Goal: Information Seeking & Learning: Learn about a topic

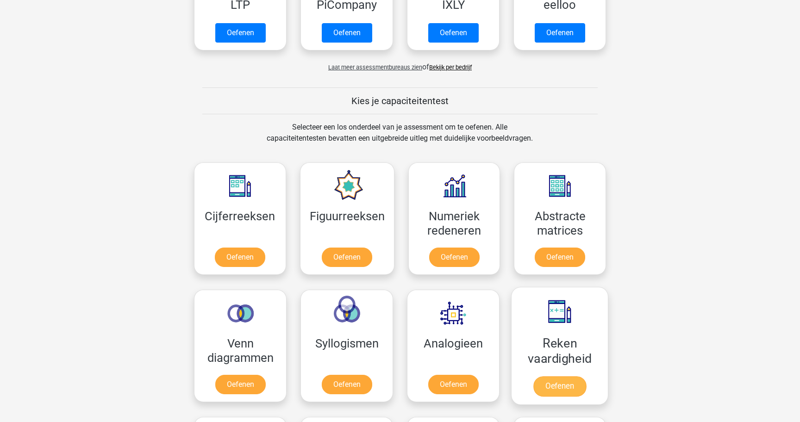
scroll to position [296, 0]
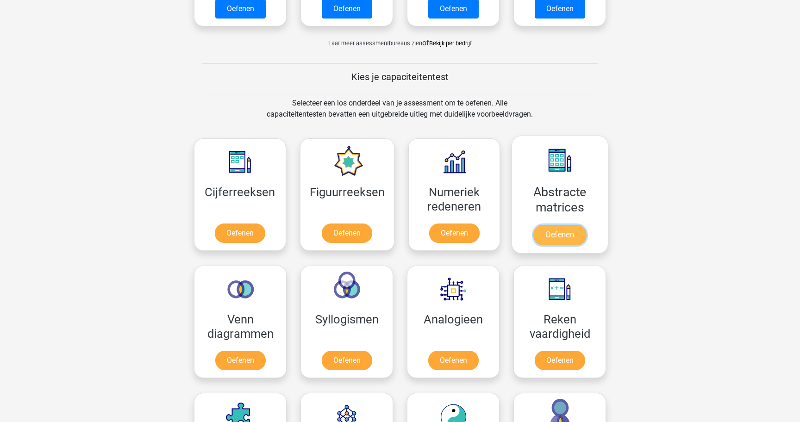
click at [562, 225] on link "Oefenen" at bounding box center [559, 235] width 53 height 20
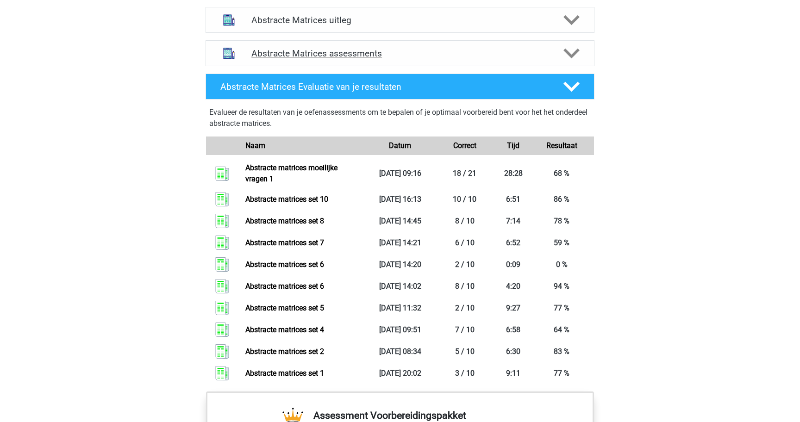
scroll to position [595, 0]
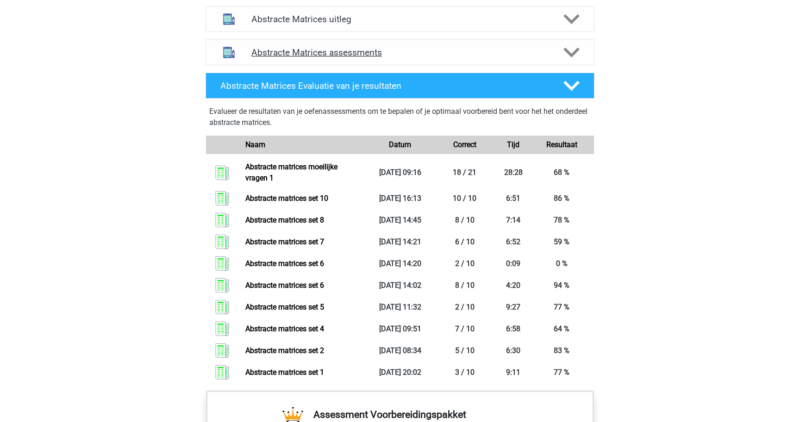
click at [559, 60] on div at bounding box center [571, 52] width 31 height 16
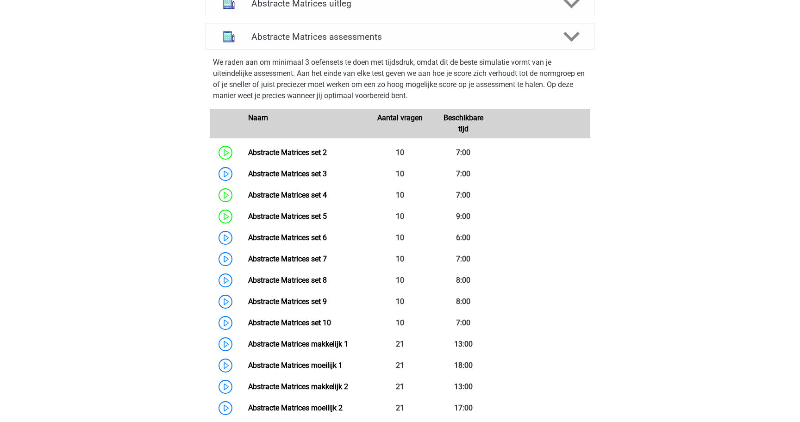
scroll to position [611, 0]
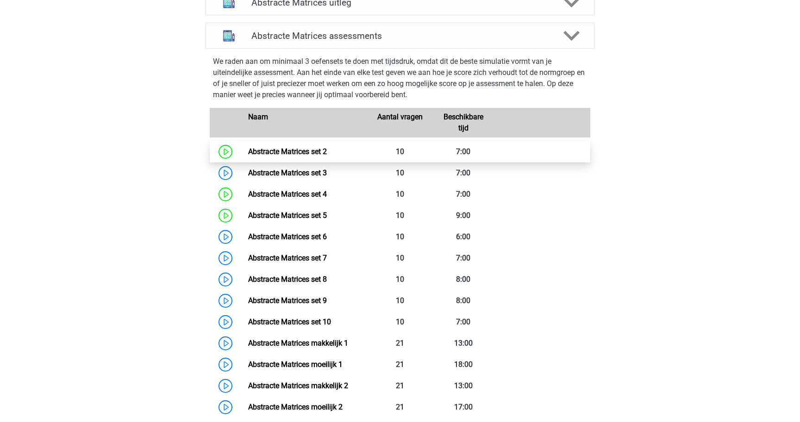
click at [248, 147] on link "Abstracte Matrices set 2" at bounding box center [287, 151] width 79 height 9
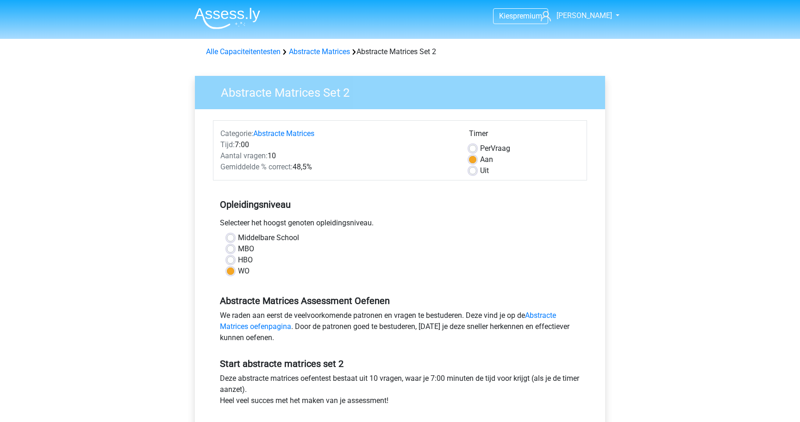
click at [479, 170] on div "Uit" at bounding box center [524, 170] width 111 height 11
click at [480, 170] on label "Uit" at bounding box center [484, 170] width 9 height 11
click at [475, 170] on input "Uit" at bounding box center [472, 169] width 7 height 9
radio input "true"
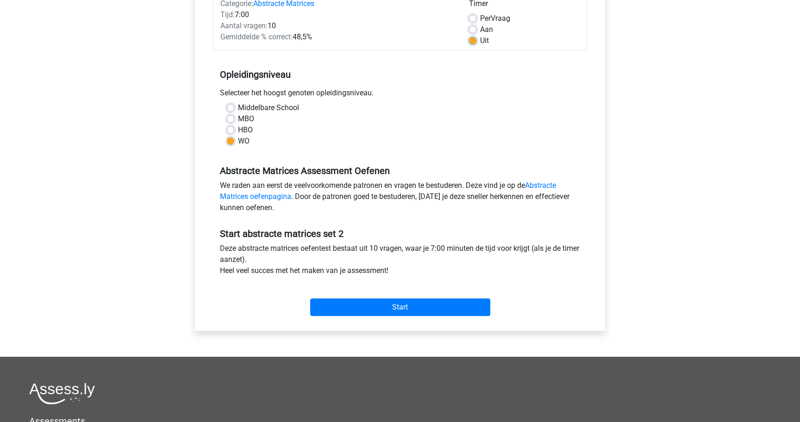
scroll to position [142, 0]
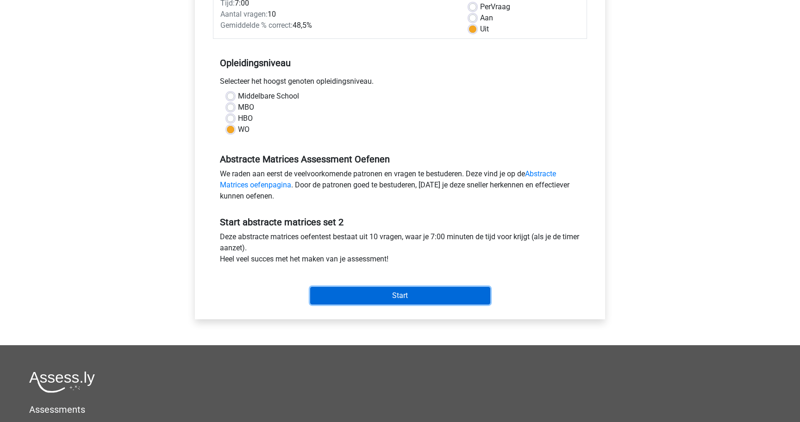
click at [374, 298] on input "Start" at bounding box center [400, 296] width 180 height 18
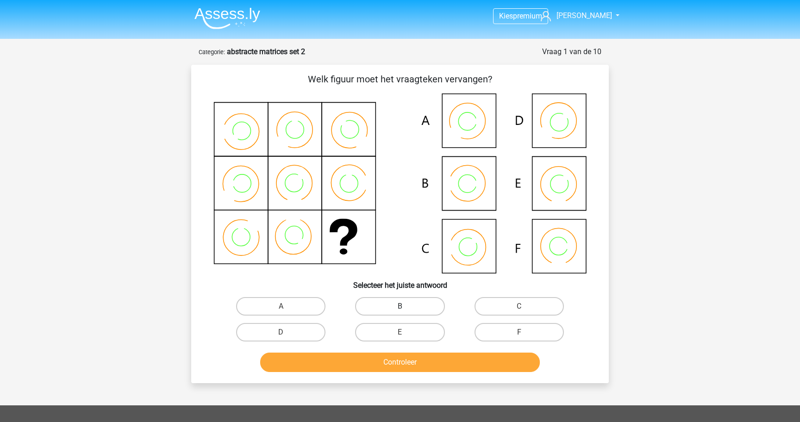
click at [420, 307] on label "B" at bounding box center [399, 306] width 89 height 19
click at [406, 307] on input "B" at bounding box center [403, 310] width 6 height 6
radio input "true"
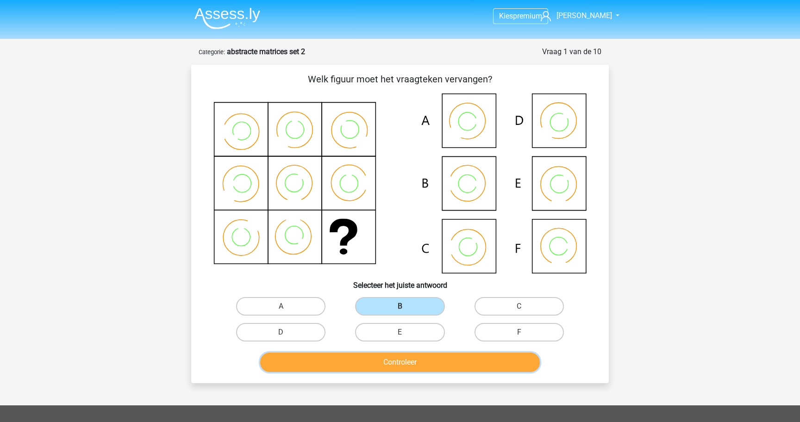
click at [418, 359] on button "Controleer" at bounding box center [400, 362] width 280 height 19
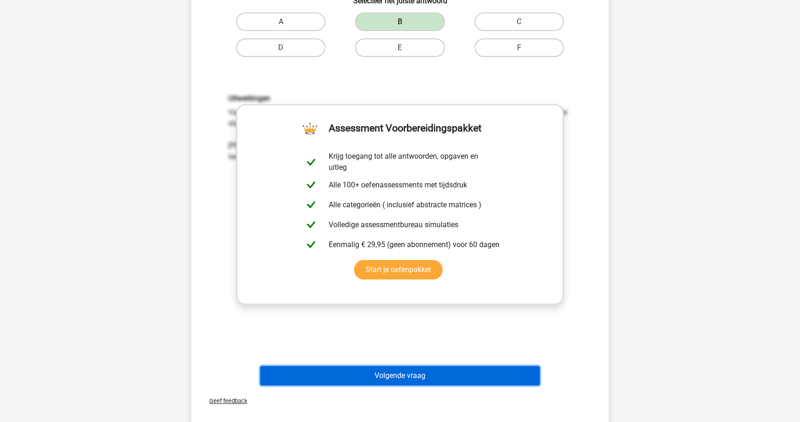
click at [419, 373] on button "Volgende vraag" at bounding box center [400, 375] width 280 height 19
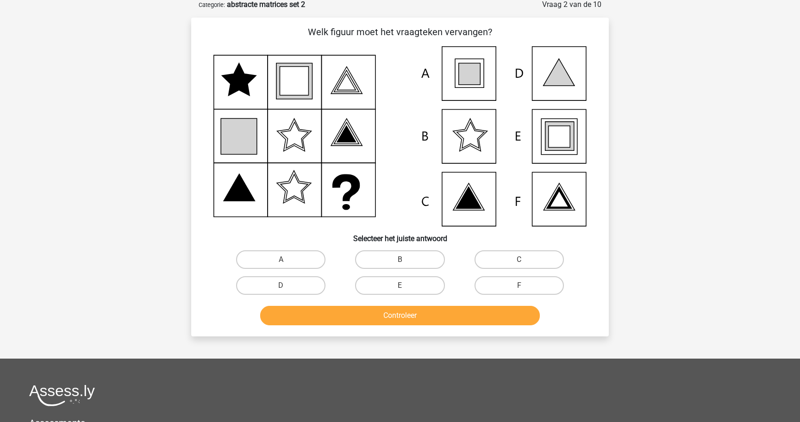
scroll to position [46, 0]
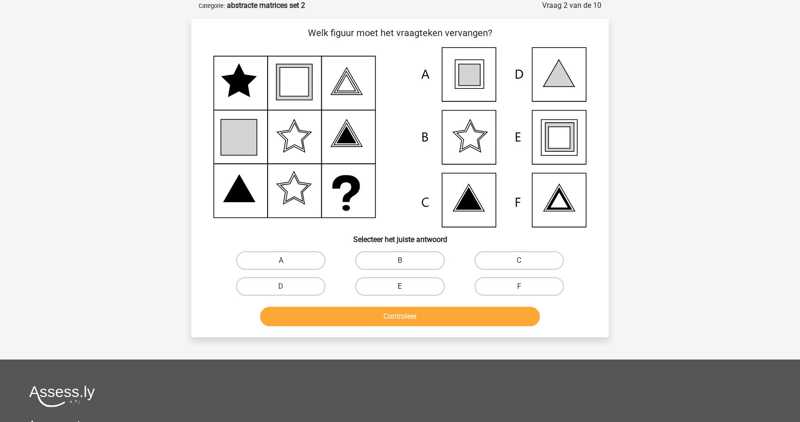
click at [385, 284] on label "E" at bounding box center [399, 286] width 89 height 19
click at [400, 287] on input "E" at bounding box center [403, 290] width 6 height 6
radio input "true"
click at [387, 318] on button "Controleer" at bounding box center [400, 316] width 280 height 19
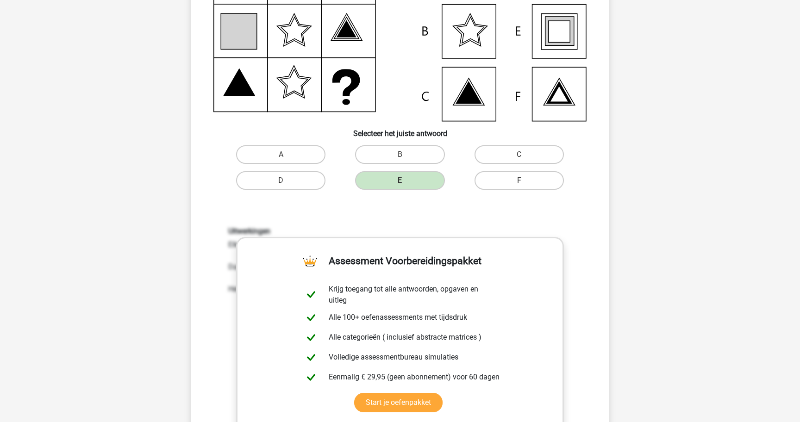
scroll to position [243, 0]
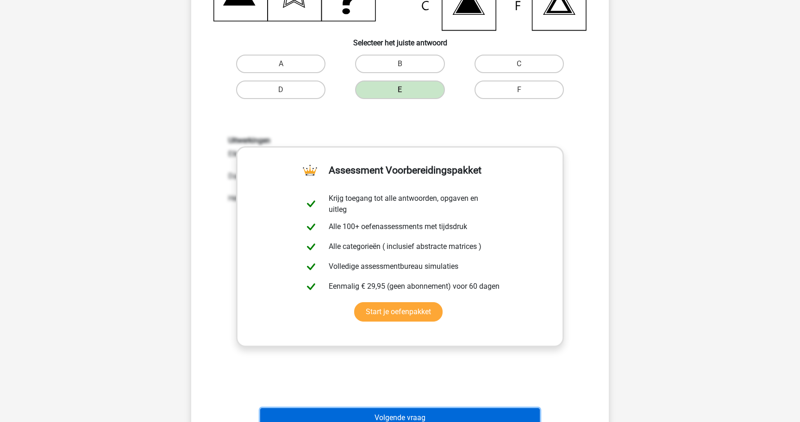
click at [390, 414] on button "Volgende vraag" at bounding box center [400, 417] width 280 height 19
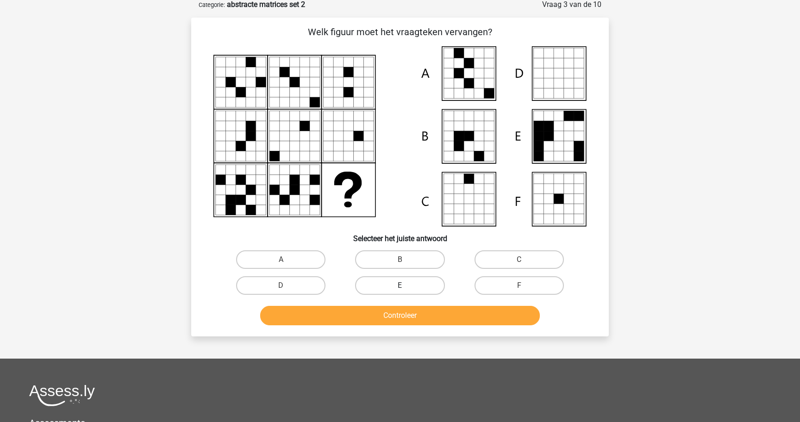
scroll to position [46, 0]
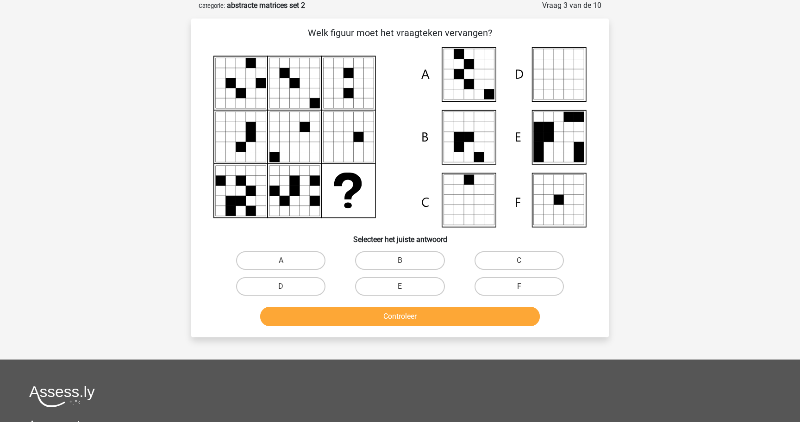
click at [312, 197] on icon at bounding box center [315, 201] width 10 height 10
click at [311, 261] on label "A" at bounding box center [280, 260] width 89 height 19
click at [287, 261] on input "A" at bounding box center [284, 264] width 6 height 6
radio input "true"
click at [325, 319] on button "Controleer" at bounding box center [400, 316] width 280 height 19
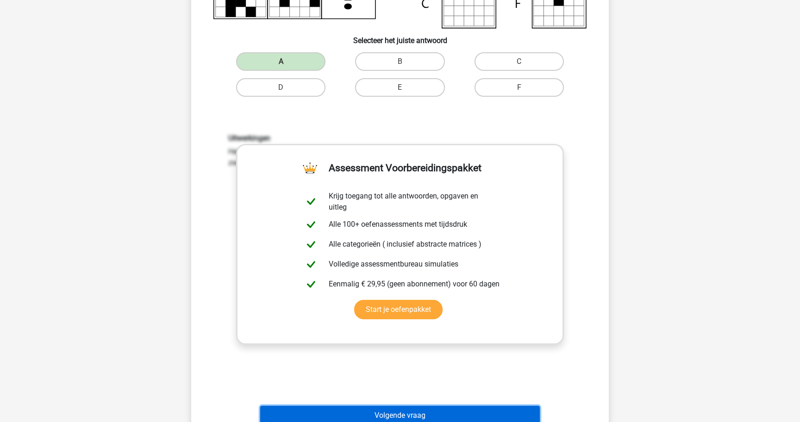
click at [373, 413] on button "Volgende vraag" at bounding box center [400, 415] width 280 height 19
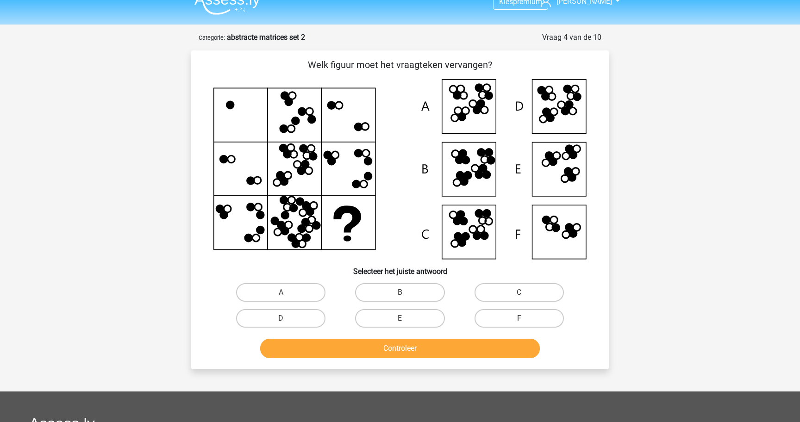
scroll to position [12, 0]
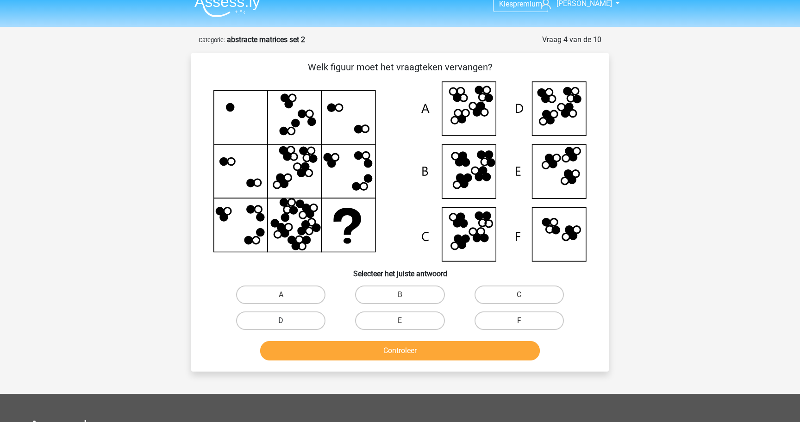
click at [316, 321] on label "D" at bounding box center [280, 321] width 89 height 19
click at [287, 321] on input "D" at bounding box center [284, 324] width 6 height 6
radio input "true"
click at [324, 355] on button "Controleer" at bounding box center [400, 350] width 280 height 19
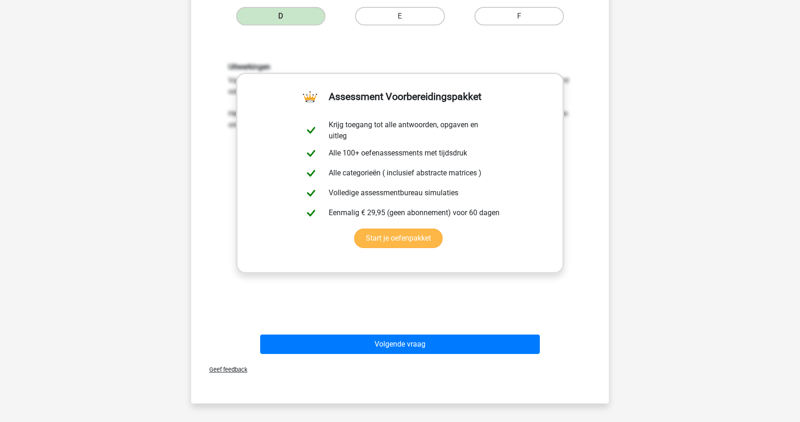
scroll to position [326, 0]
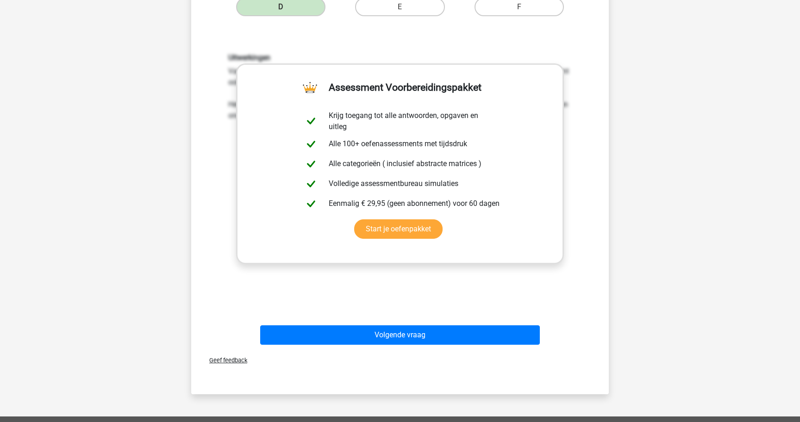
click at [357, 349] on div "Geef feedback" at bounding box center [400, 361] width 410 height 24
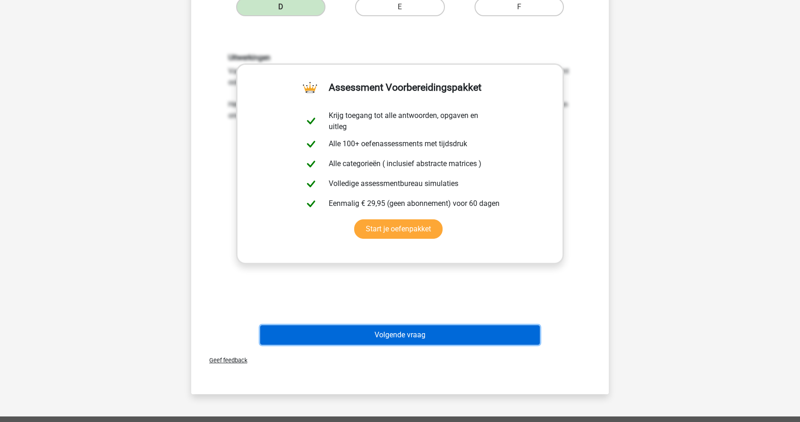
click at [363, 333] on button "Volgende vraag" at bounding box center [400, 335] width 280 height 19
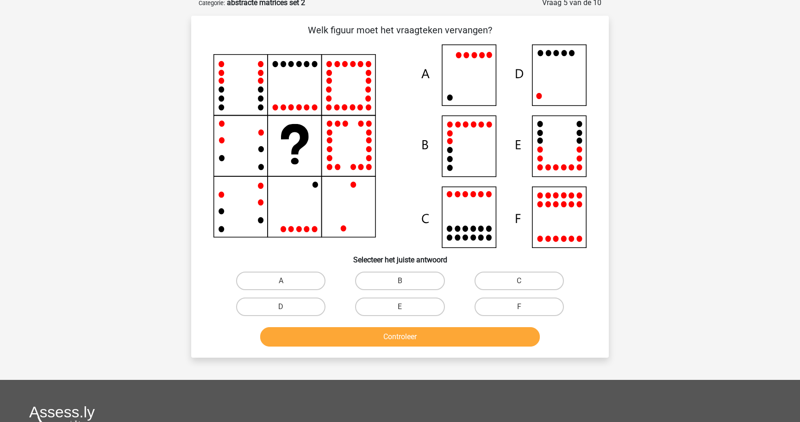
scroll to position [46, 0]
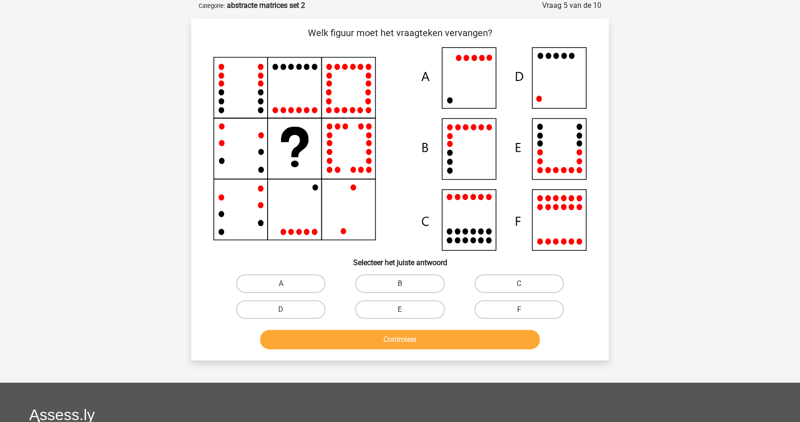
click at [567, 80] on icon at bounding box center [399, 149] width 373 height 204
click at [317, 305] on label "D" at bounding box center [280, 310] width 89 height 19
click at [287, 310] on input "D" at bounding box center [284, 313] width 6 height 6
radio input "true"
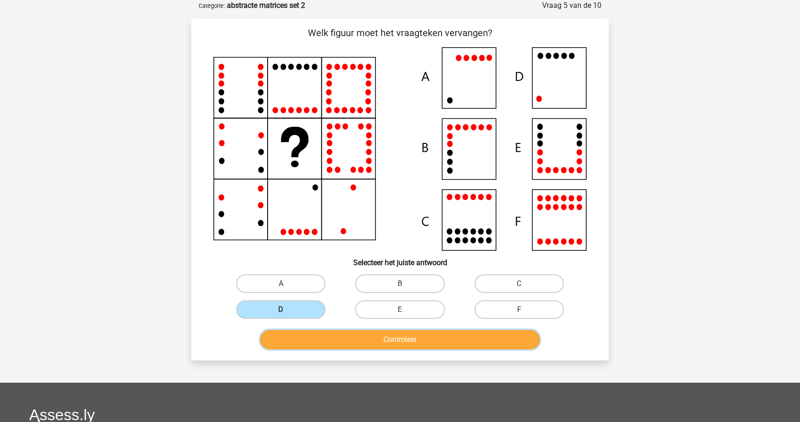
click at [334, 335] on button "Controleer" at bounding box center [400, 339] width 280 height 19
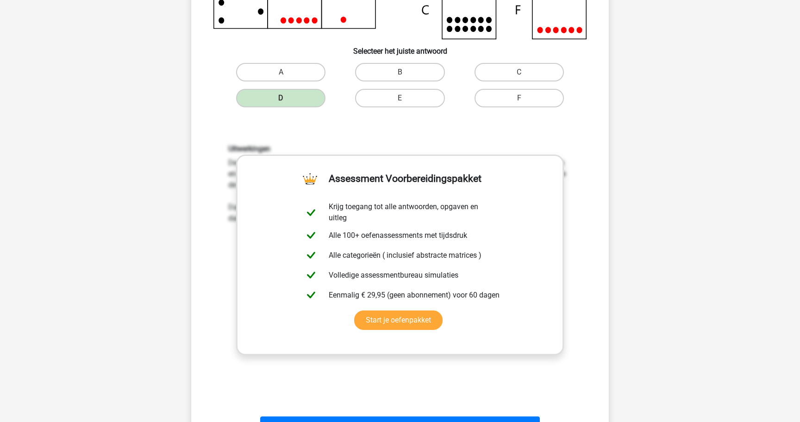
scroll to position [295, 0]
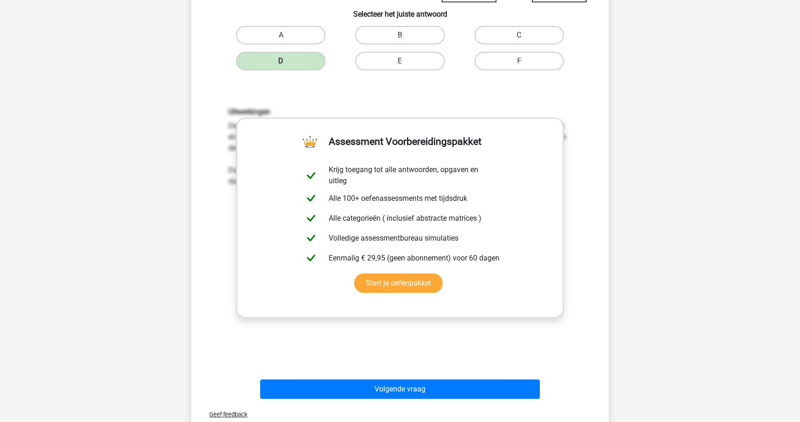
click at [406, 402] on div "Volgende vraag" at bounding box center [399, 391] width 357 height 23
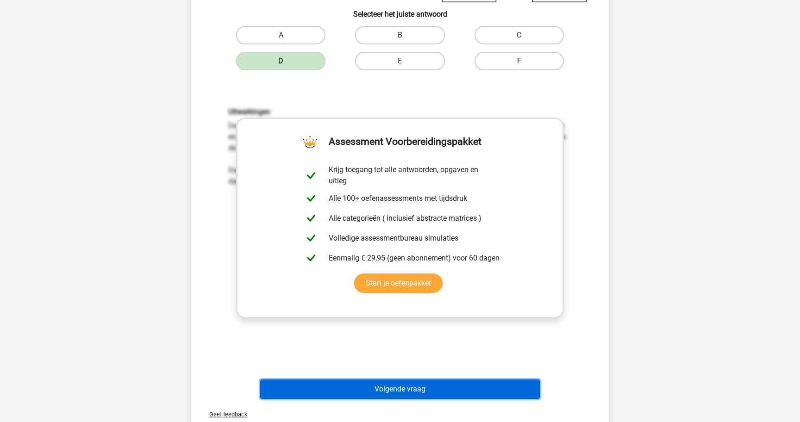
click at [406, 394] on button "Volgende vraag" at bounding box center [400, 389] width 280 height 19
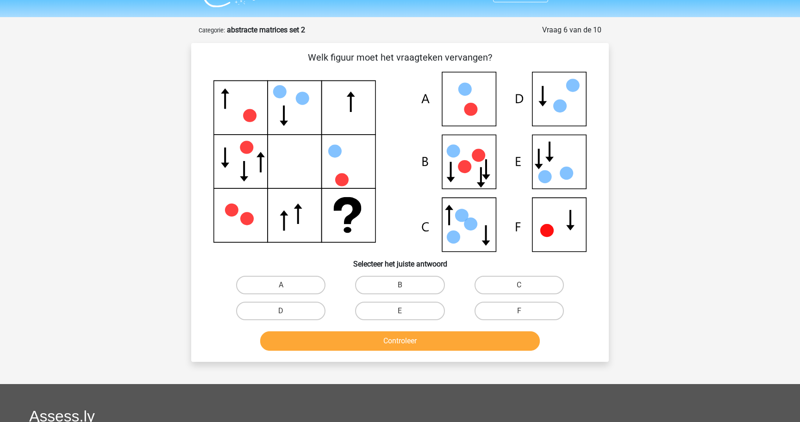
scroll to position [23, 0]
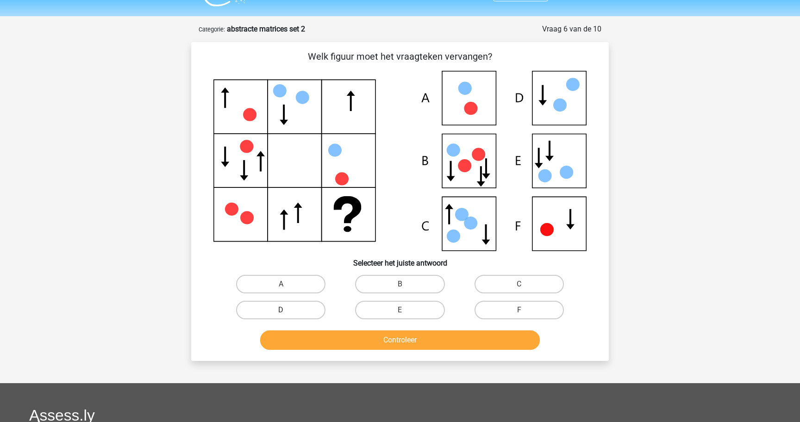
click at [293, 312] on label "D" at bounding box center [280, 310] width 89 height 19
click at [287, 312] on input "D" at bounding box center [284, 313] width 6 height 6
radio input "true"
click at [340, 338] on button "Controleer" at bounding box center [400, 340] width 280 height 19
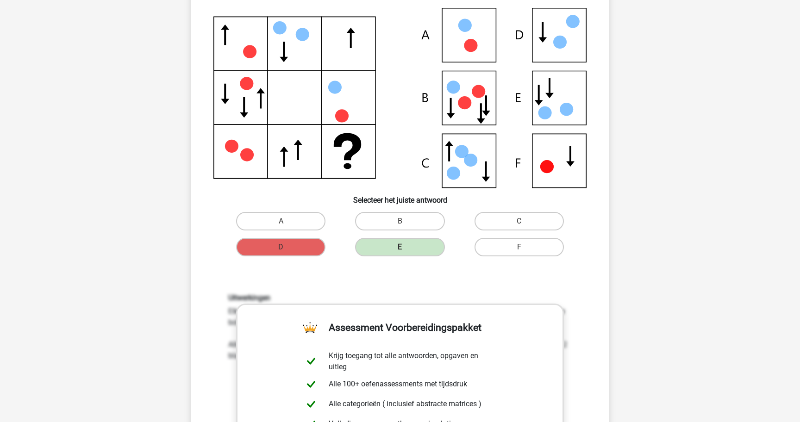
scroll to position [88, 0]
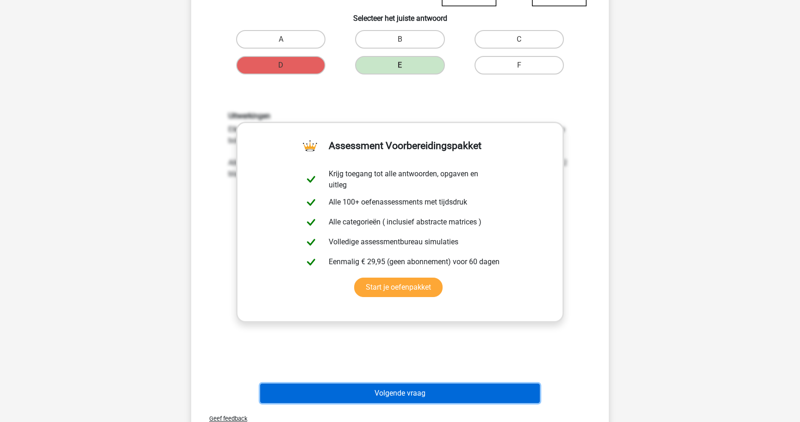
click at [413, 395] on button "Volgende vraag" at bounding box center [400, 393] width 280 height 19
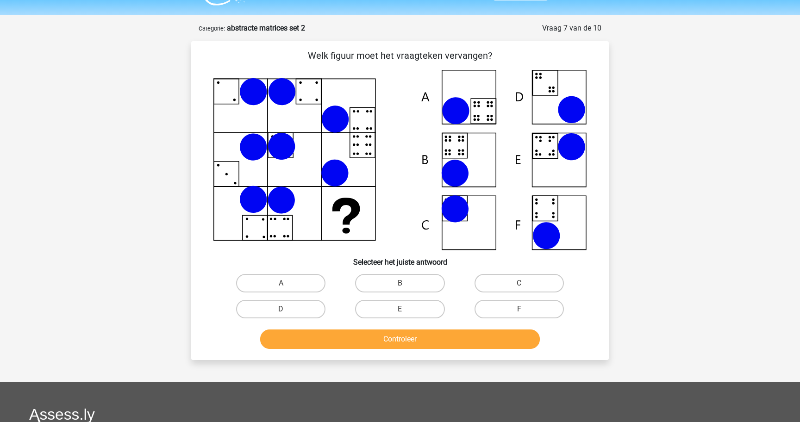
scroll to position [0, 0]
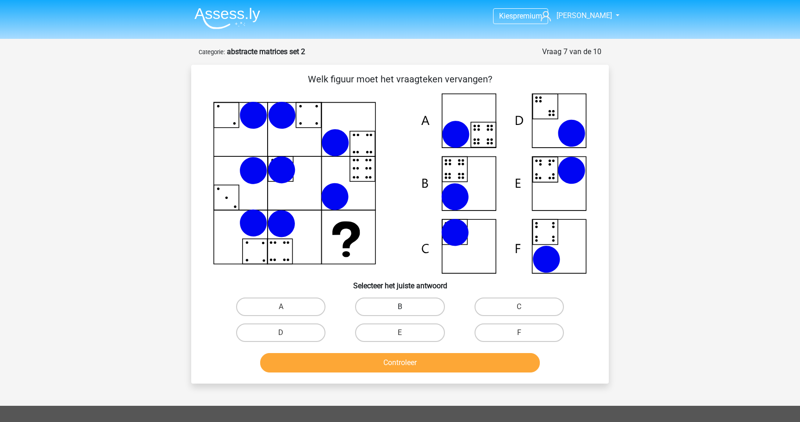
click at [391, 310] on label "B" at bounding box center [399, 307] width 89 height 19
click at [400, 310] on input "B" at bounding box center [403, 310] width 6 height 6
radio input "true"
click at [443, 357] on button "Controleer" at bounding box center [400, 362] width 280 height 19
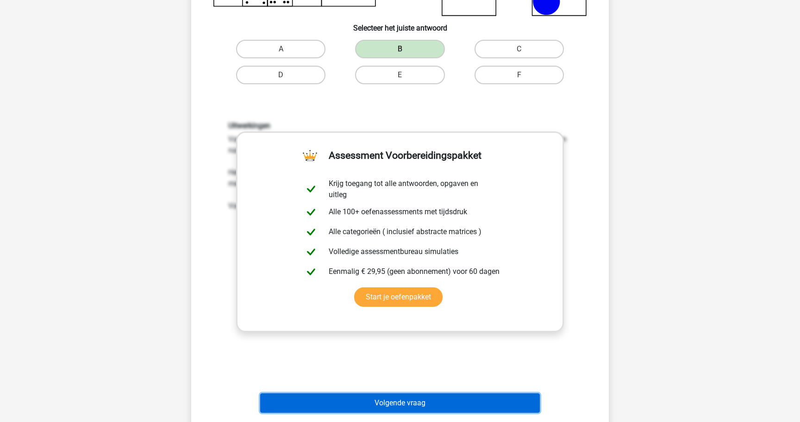
click at [441, 401] on button "Volgende vraag" at bounding box center [400, 403] width 280 height 19
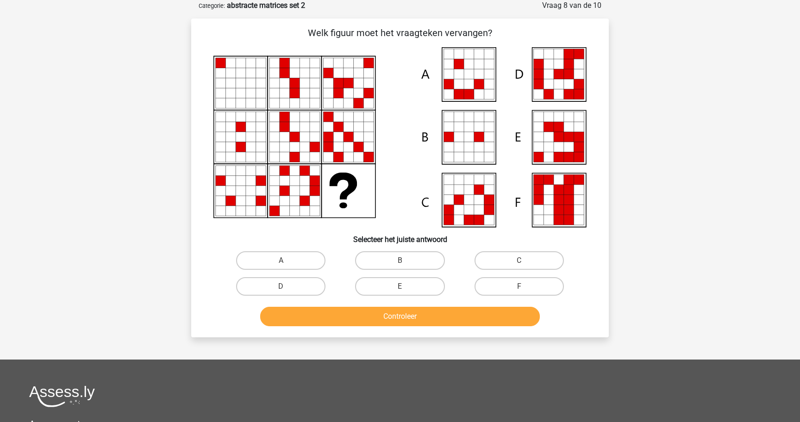
scroll to position [46, 0]
click at [396, 282] on label "E" at bounding box center [399, 286] width 89 height 19
click at [400, 287] on input "E" at bounding box center [403, 290] width 6 height 6
radio input "true"
click at [396, 322] on button "Controleer" at bounding box center [400, 316] width 280 height 19
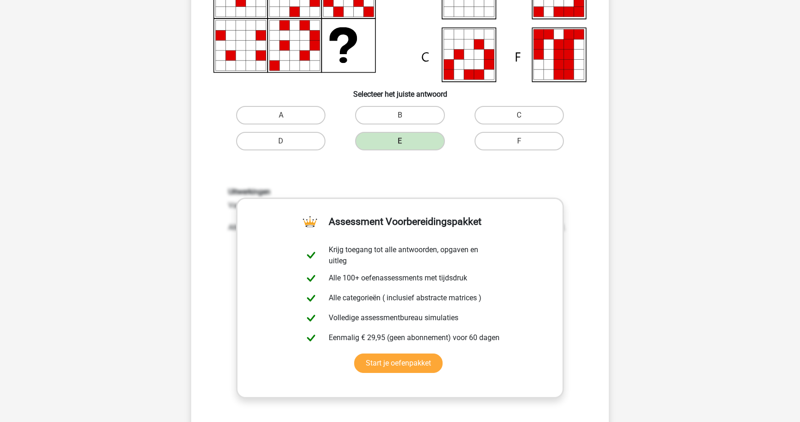
scroll to position [269, 0]
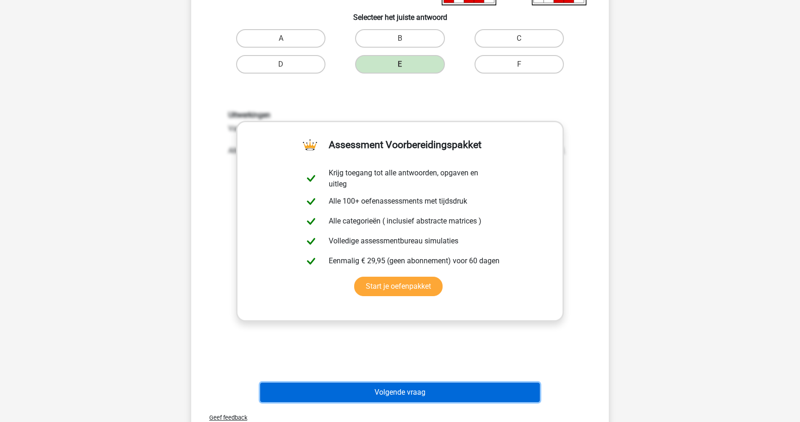
click at [392, 386] on button "Volgende vraag" at bounding box center [400, 392] width 280 height 19
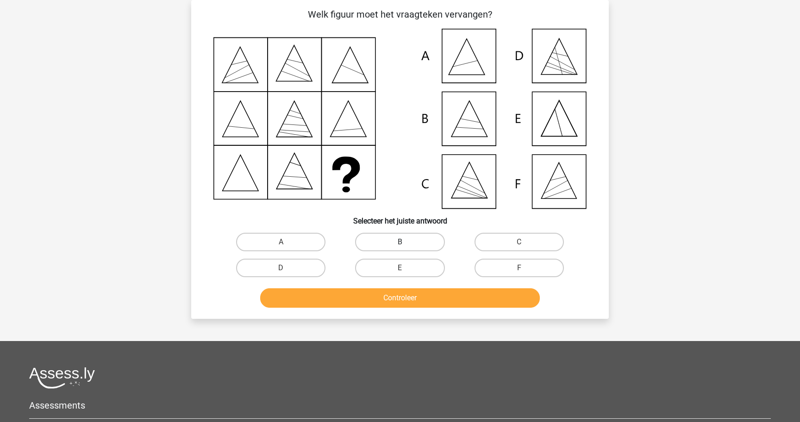
scroll to position [46, 0]
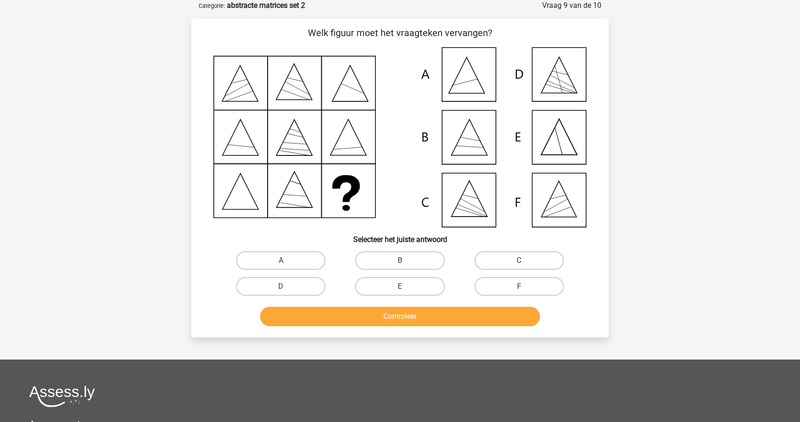
click at [477, 262] on label "C" at bounding box center [519, 260] width 89 height 19
click at [519, 262] on input "C" at bounding box center [522, 264] width 6 height 6
radio input "true"
click at [469, 314] on button "Controleer" at bounding box center [400, 316] width 280 height 19
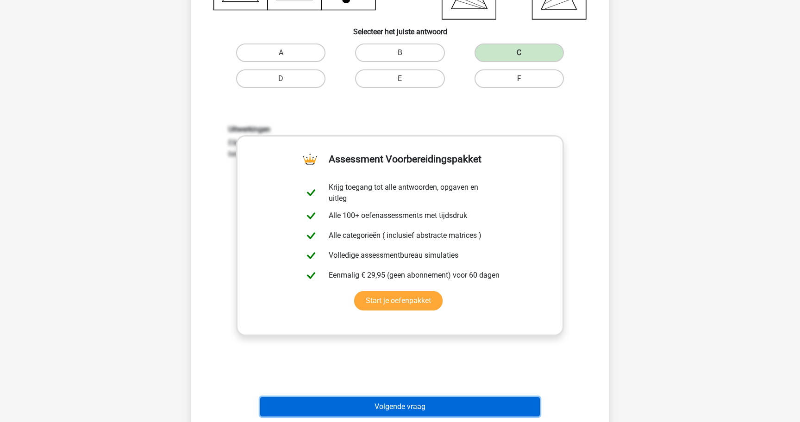
click at [445, 403] on button "Volgende vraag" at bounding box center [400, 406] width 280 height 19
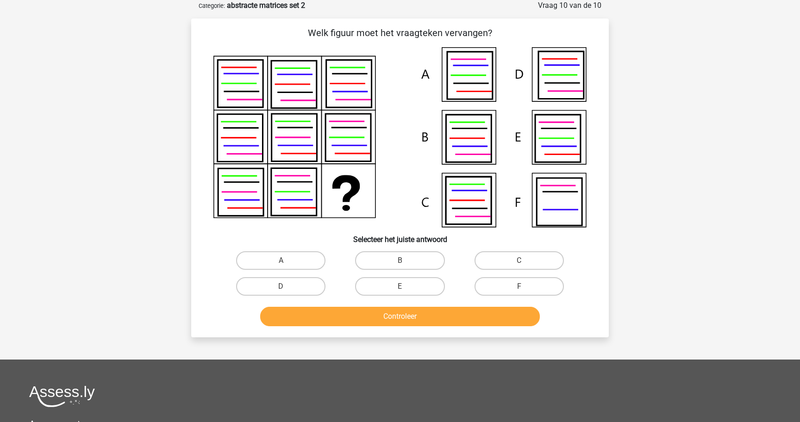
click at [263, 249] on div "A" at bounding box center [280, 261] width 119 height 26
click at [267, 258] on label "A" at bounding box center [280, 260] width 89 height 19
click at [281, 261] on input "A" at bounding box center [284, 264] width 6 height 6
radio input "true"
click at [305, 312] on button "Controleer" at bounding box center [400, 316] width 280 height 19
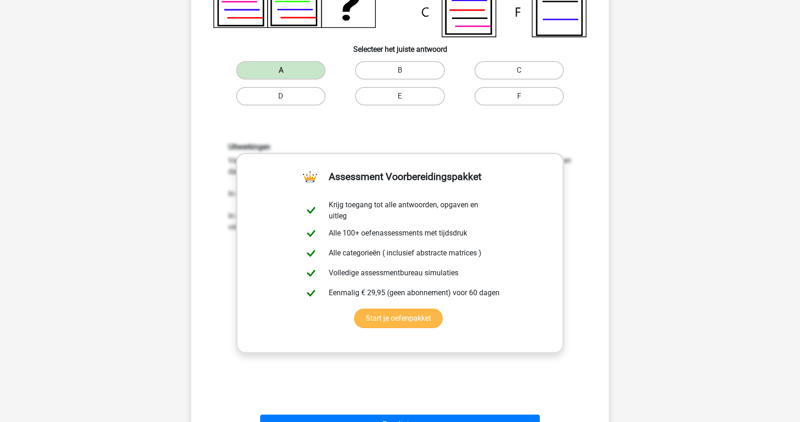
scroll to position [339, 0]
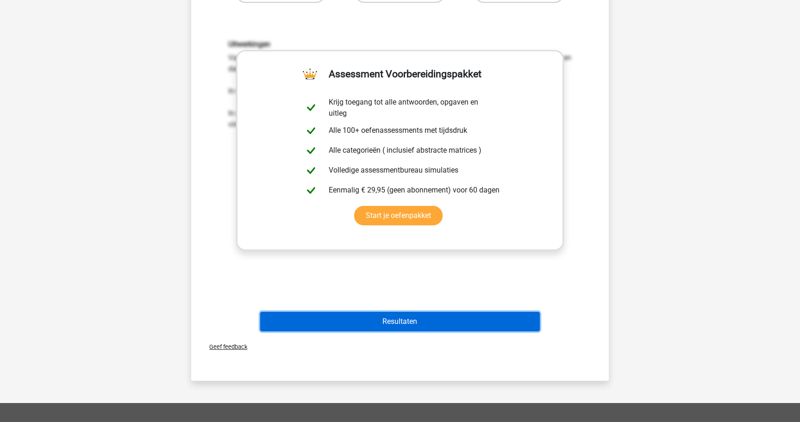
click at [438, 323] on button "Resultaten" at bounding box center [400, 321] width 280 height 19
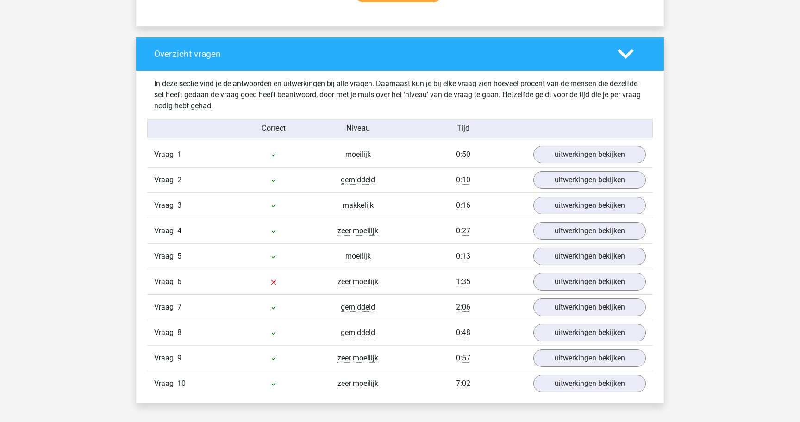
scroll to position [657, 0]
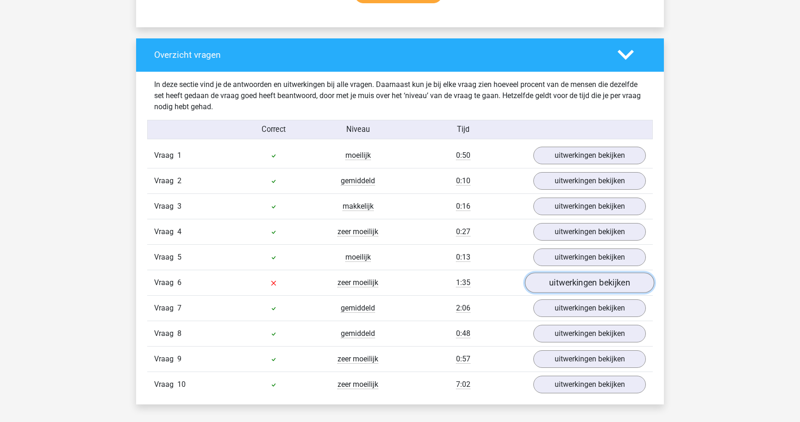
click at [558, 281] on link "uitwerkingen bekijken" at bounding box center [589, 283] width 129 height 20
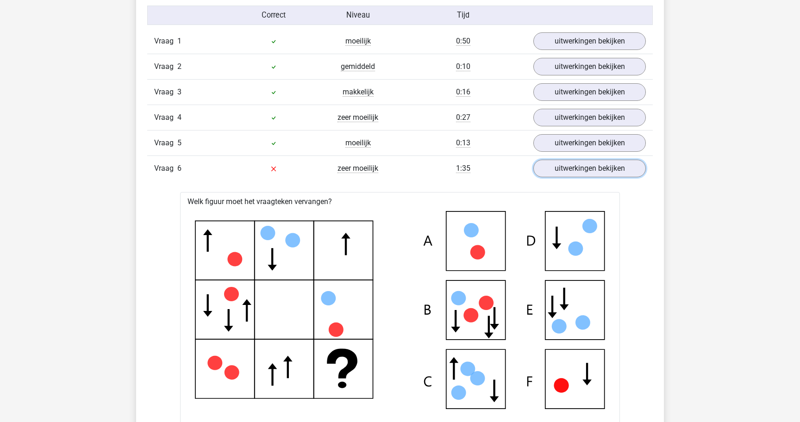
scroll to position [768, 0]
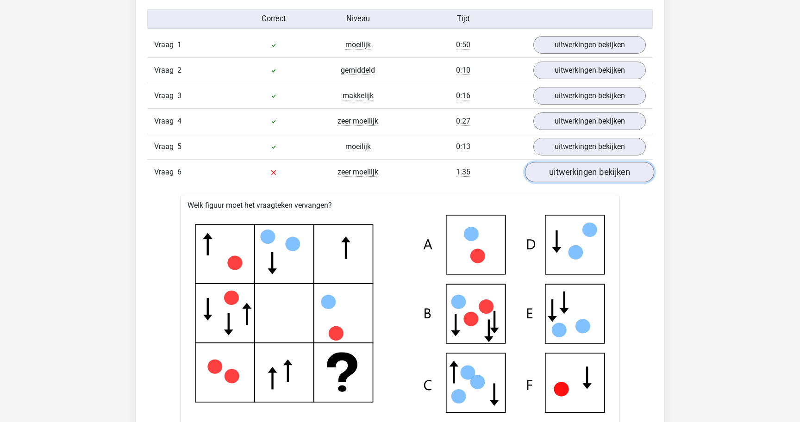
click at [550, 175] on link "uitwerkingen bekijken" at bounding box center [589, 172] width 129 height 20
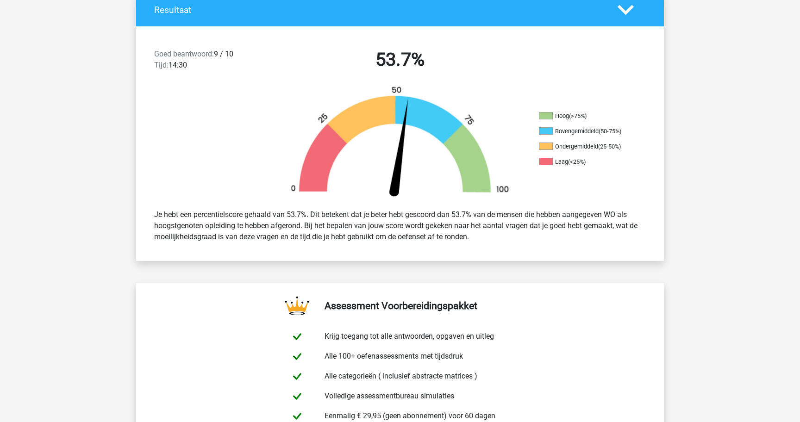
scroll to position [0, 0]
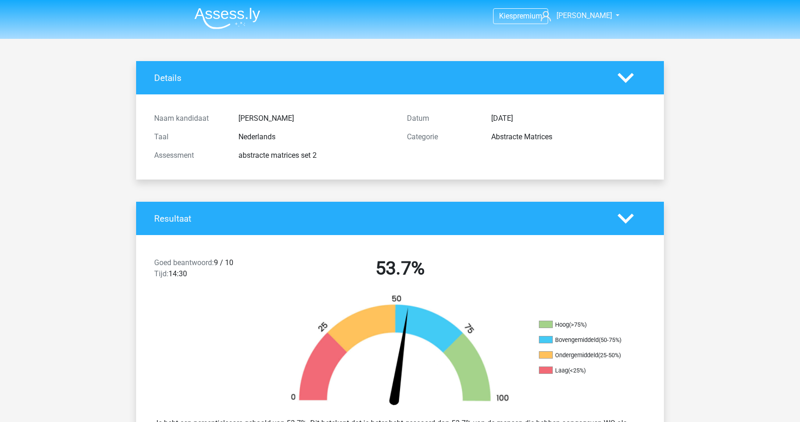
click at [242, 11] on img at bounding box center [227, 18] width 66 height 22
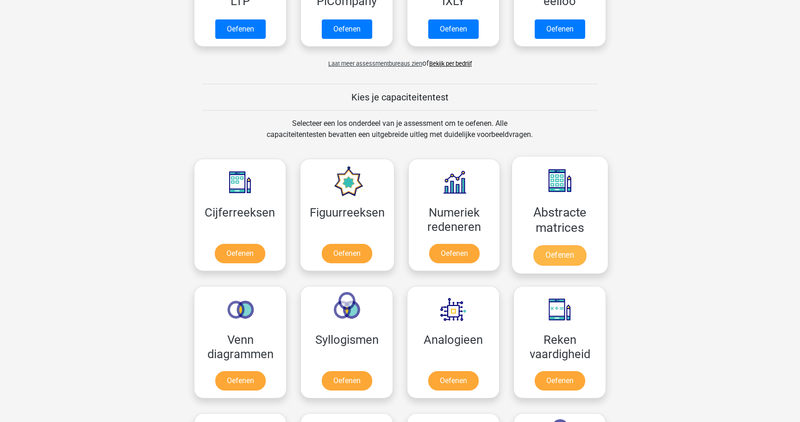
scroll to position [288, 0]
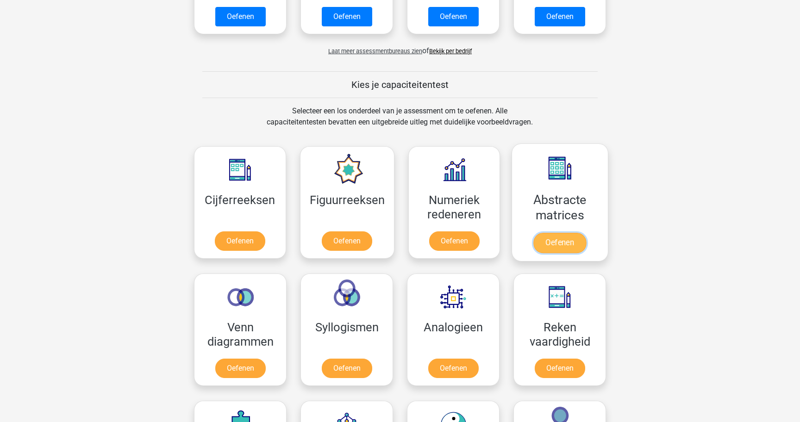
click at [565, 233] on link "Oefenen" at bounding box center [559, 243] width 53 height 20
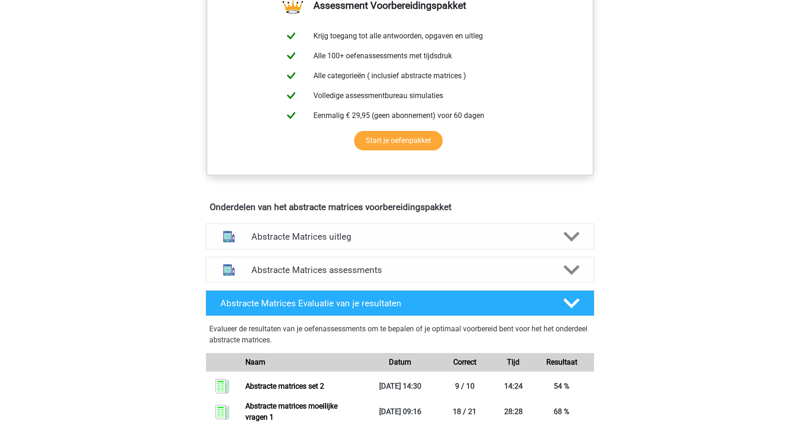
scroll to position [378, 0]
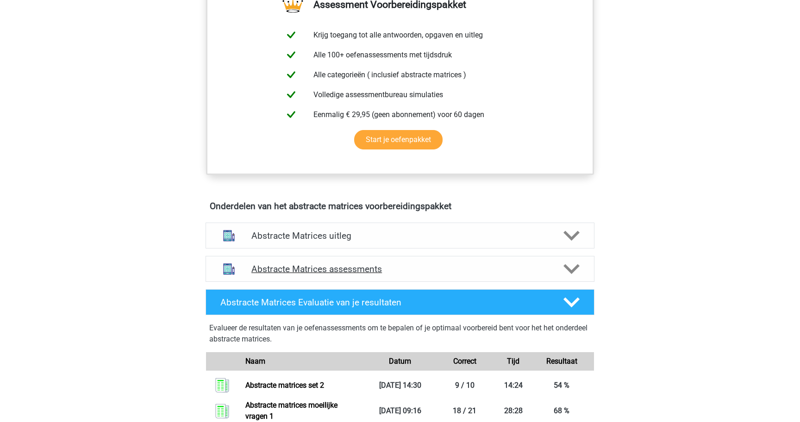
click at [546, 267] on h4 "Abstracte Matrices assessments" at bounding box center [399, 269] width 297 height 11
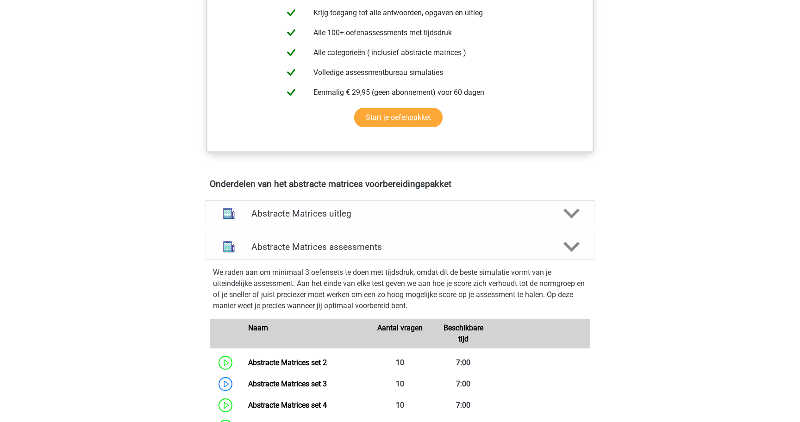
scroll to position [412, 0]
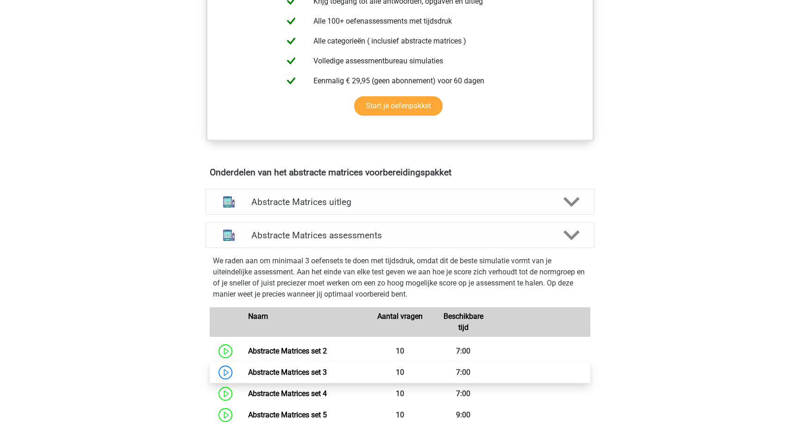
click at [248, 371] on link "Abstracte Matrices set 3" at bounding box center [287, 372] width 79 height 9
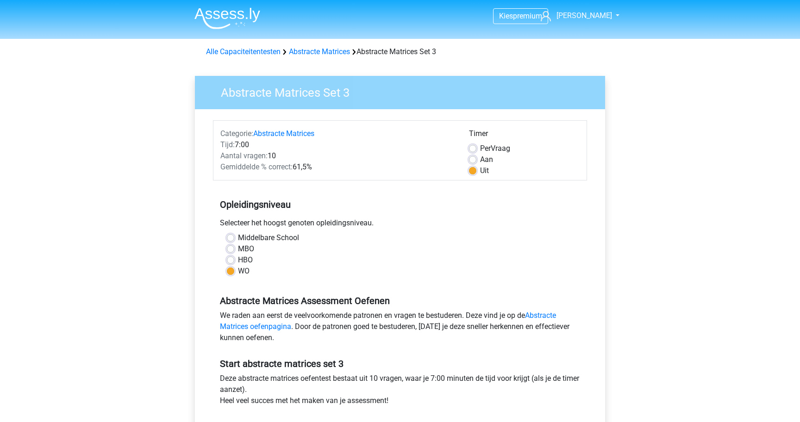
click at [468, 160] on div "Timer Per Vraag Aan Uit" at bounding box center [524, 152] width 125 height 48
click at [480, 160] on label "Aan" at bounding box center [486, 159] width 13 height 11
click at [472, 160] on input "Aan" at bounding box center [472, 158] width 7 height 9
radio input "true"
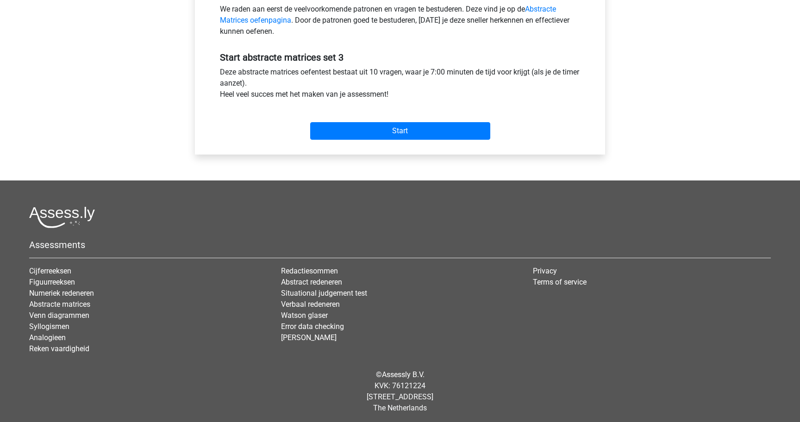
scroll to position [307, 0]
click at [451, 129] on input "Start" at bounding box center [400, 131] width 180 height 18
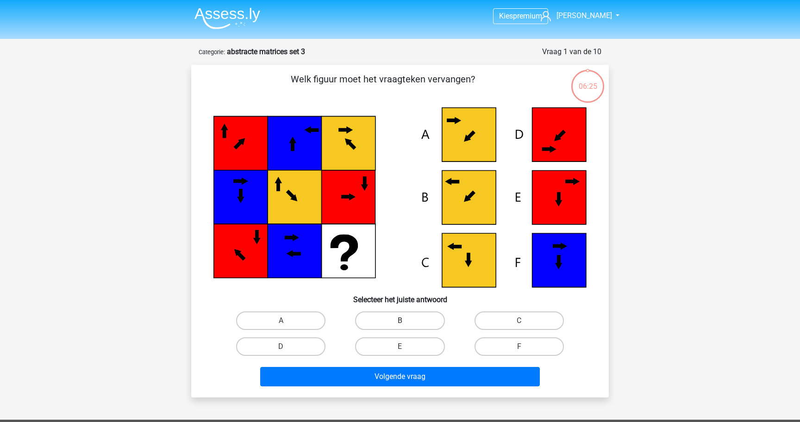
click at [425, 321] on label "B" at bounding box center [399, 321] width 89 height 19
click at [406, 321] on input "B" at bounding box center [403, 324] width 6 height 6
radio input "true"
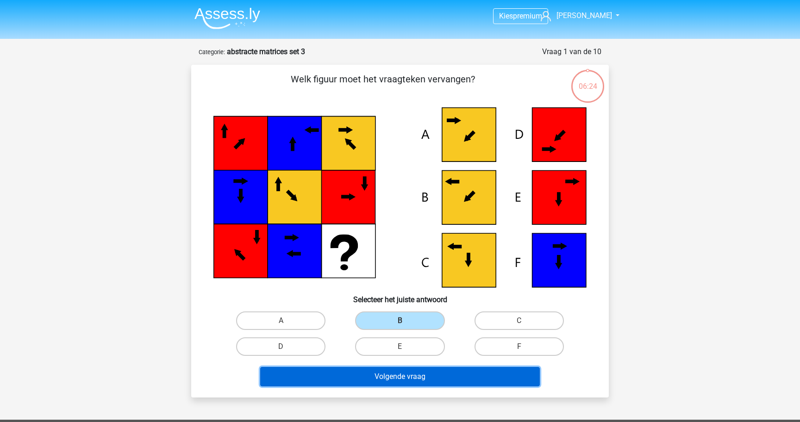
click at [423, 378] on button "Volgende vraag" at bounding box center [400, 376] width 280 height 19
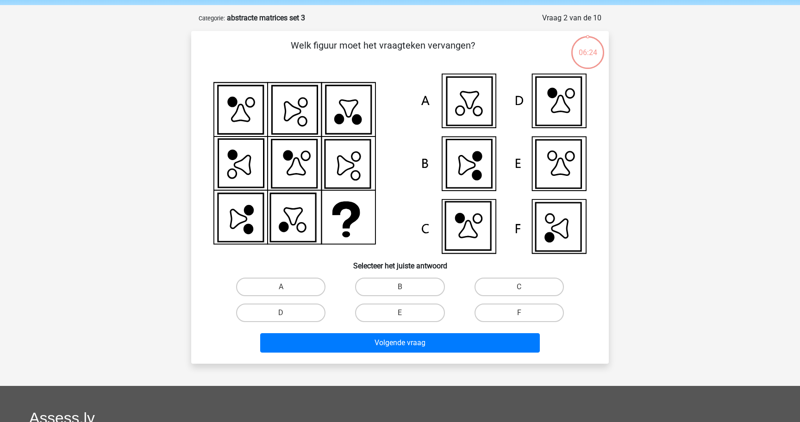
scroll to position [46, 0]
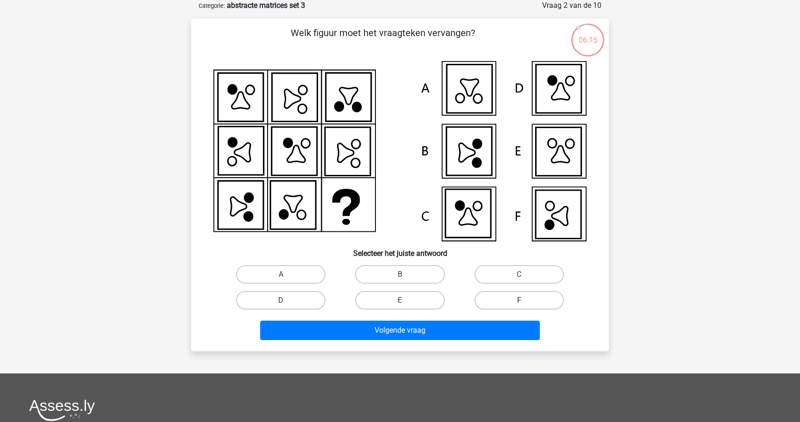
click at [514, 303] on label "F" at bounding box center [519, 300] width 89 height 19
click at [519, 303] on input "F" at bounding box center [522, 304] width 6 height 6
radio input "true"
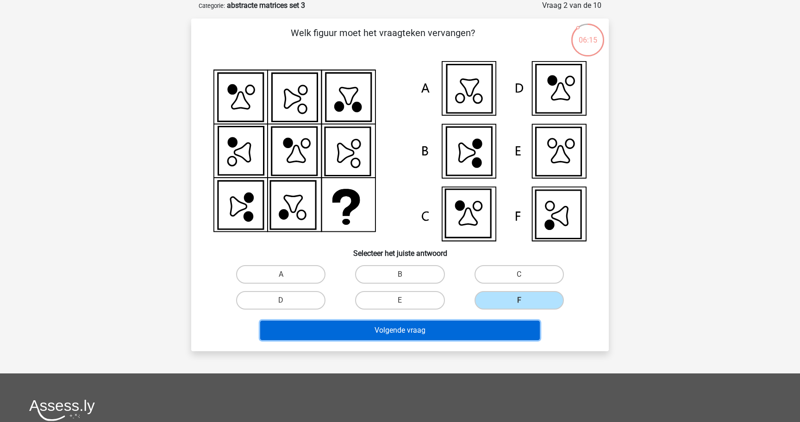
click at [500, 332] on button "Volgende vraag" at bounding box center [400, 330] width 280 height 19
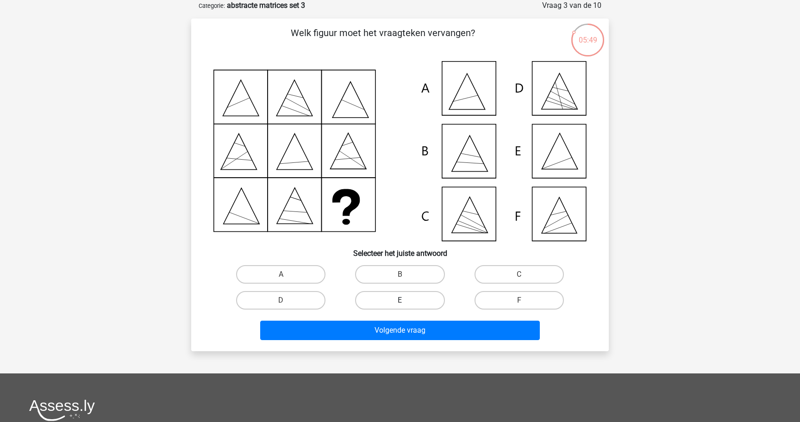
click at [420, 295] on label "E" at bounding box center [399, 300] width 89 height 19
click at [406, 301] on input "E" at bounding box center [403, 304] width 6 height 6
radio input "true"
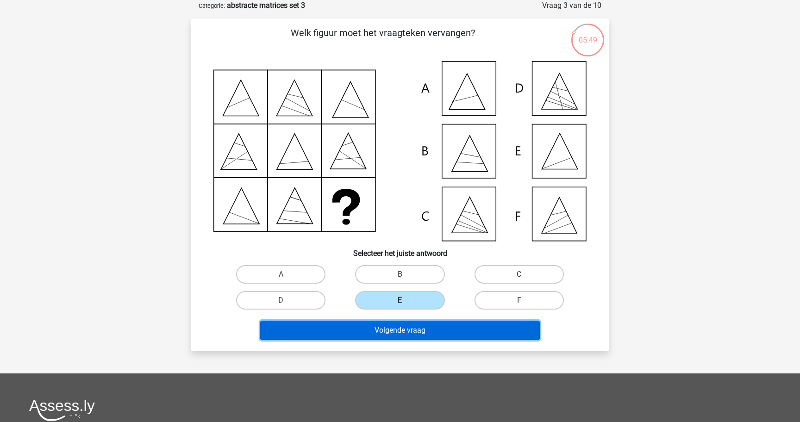
click at [417, 327] on button "Volgende vraag" at bounding box center [400, 330] width 280 height 19
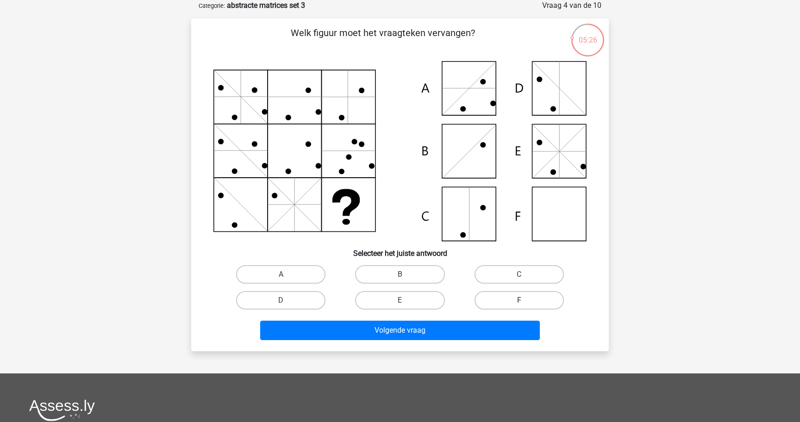
click at [489, 302] on label "F" at bounding box center [519, 300] width 89 height 19
click at [519, 302] on input "F" at bounding box center [522, 304] width 6 height 6
radio input "true"
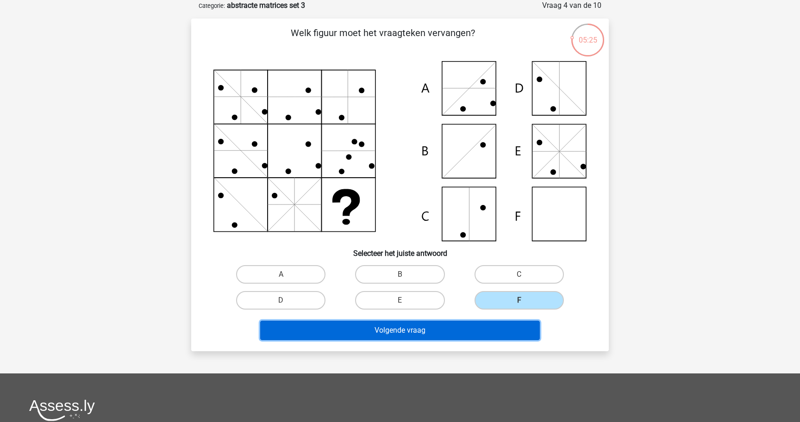
click at [486, 324] on button "Volgende vraag" at bounding box center [400, 330] width 280 height 19
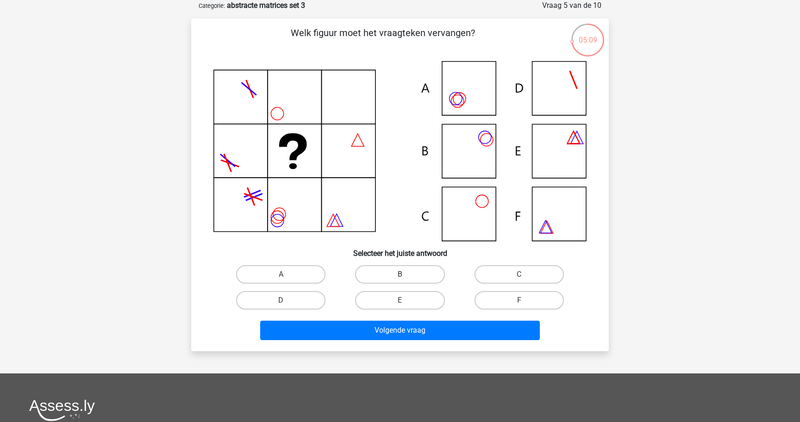
click at [409, 271] on label "B" at bounding box center [399, 274] width 89 height 19
click at [406, 275] on input "B" at bounding box center [403, 278] width 6 height 6
radio input "true"
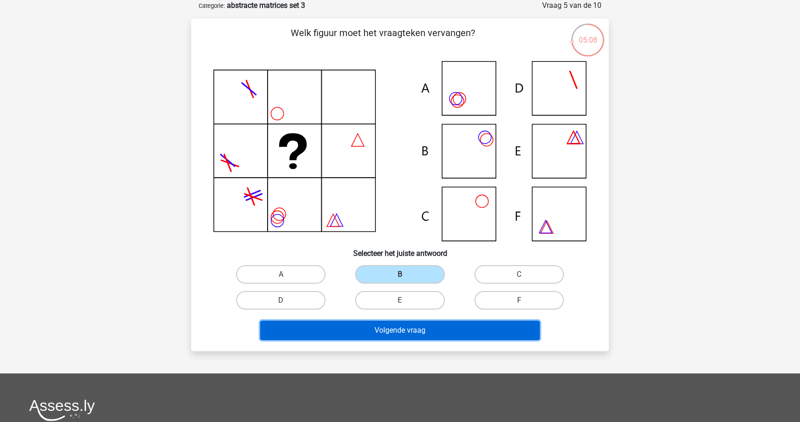
click at [409, 328] on button "Volgende vraag" at bounding box center [400, 330] width 280 height 19
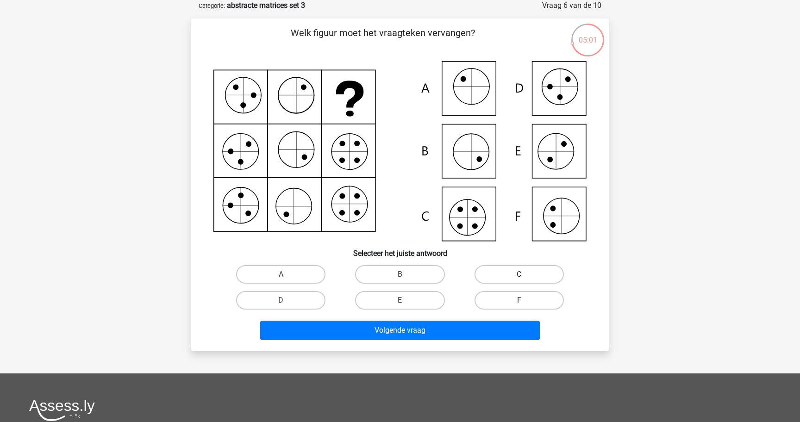
click at [507, 279] on label "C" at bounding box center [519, 274] width 89 height 19
click at [519, 279] on input "C" at bounding box center [522, 278] width 6 height 6
radio input "true"
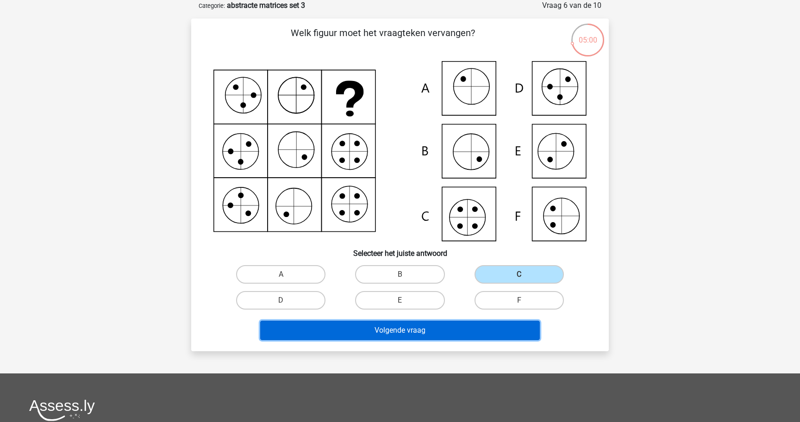
click at [483, 338] on button "Volgende vraag" at bounding box center [400, 330] width 280 height 19
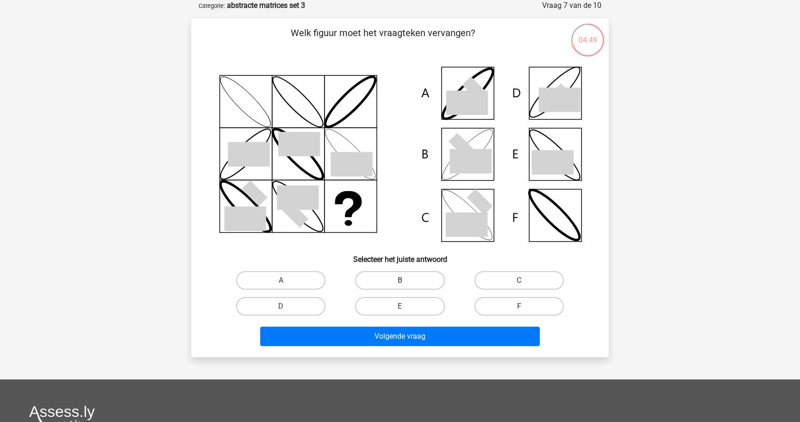
click at [411, 279] on label "B" at bounding box center [399, 280] width 89 height 19
click at [406, 281] on input "B" at bounding box center [403, 284] width 6 height 6
radio input "true"
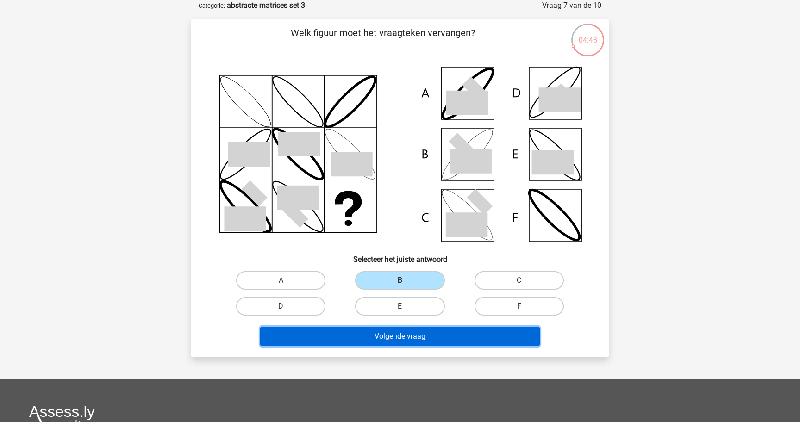
click at [421, 335] on button "Volgende vraag" at bounding box center [400, 336] width 280 height 19
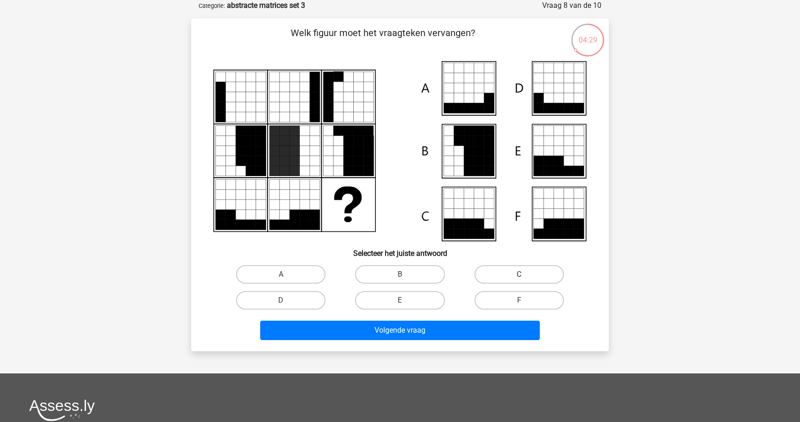
click at [529, 277] on label "C" at bounding box center [519, 274] width 89 height 19
click at [525, 277] on input "C" at bounding box center [522, 278] width 6 height 6
radio input "true"
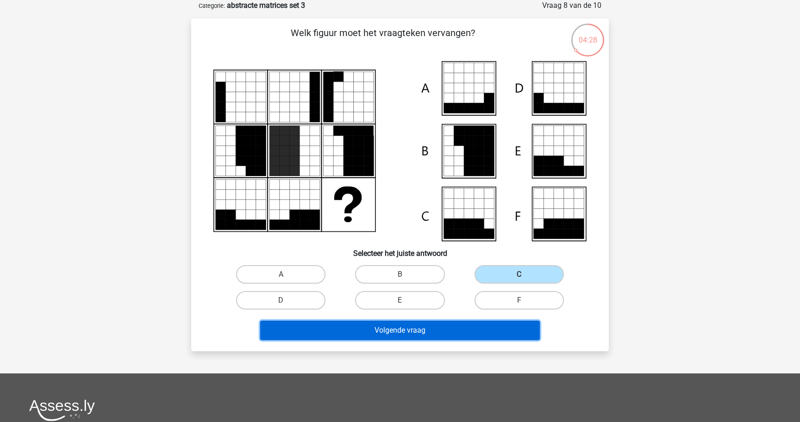
click at [494, 339] on button "Volgende vraag" at bounding box center [400, 330] width 280 height 19
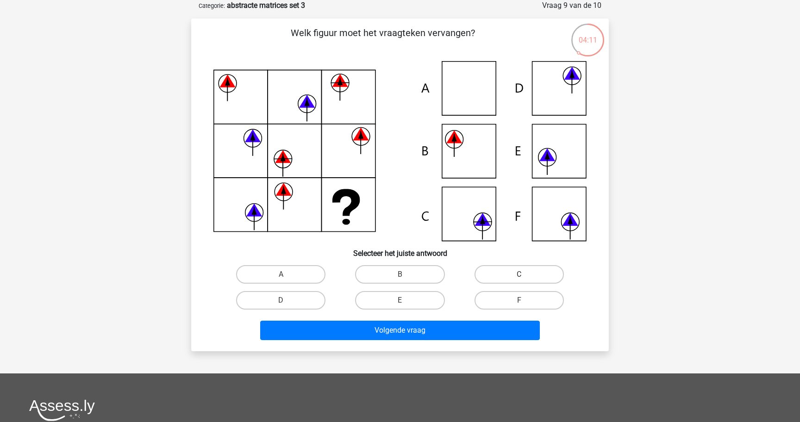
click at [495, 279] on label "C" at bounding box center [519, 274] width 89 height 19
click at [519, 279] on input "C" at bounding box center [522, 278] width 6 height 6
radio input "true"
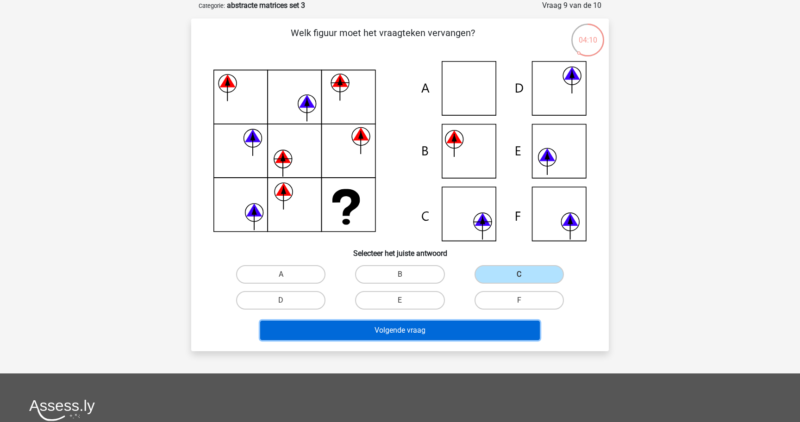
click at [460, 330] on button "Volgende vraag" at bounding box center [400, 330] width 280 height 19
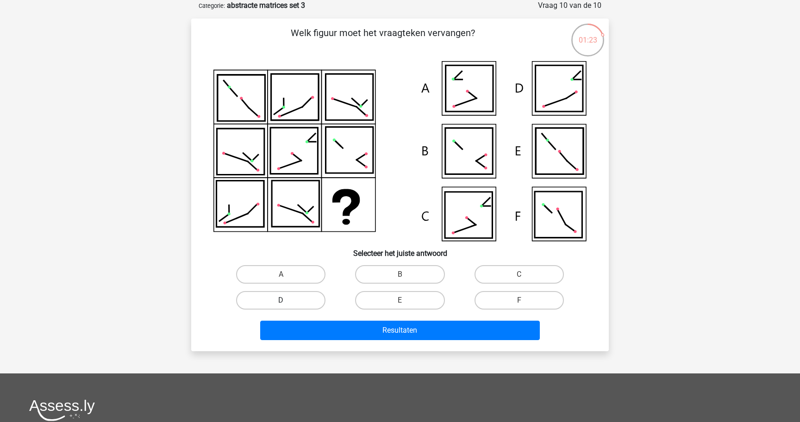
click at [324, 301] on label "D" at bounding box center [280, 300] width 89 height 19
click at [287, 301] on input "D" at bounding box center [284, 304] width 6 height 6
radio input "true"
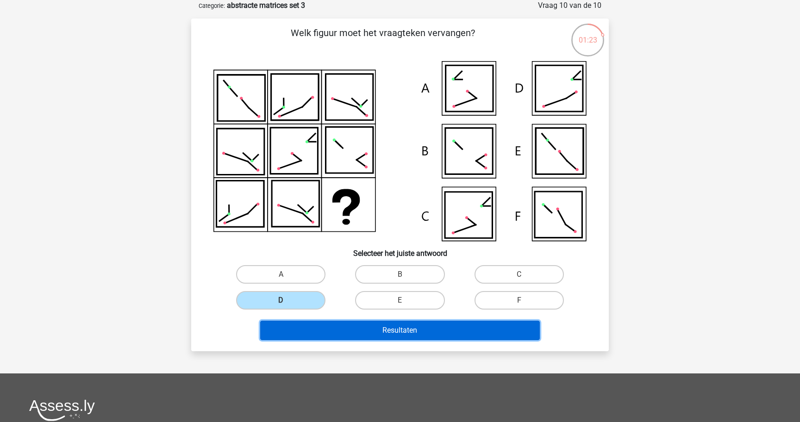
click at [347, 331] on button "Resultaten" at bounding box center [400, 330] width 280 height 19
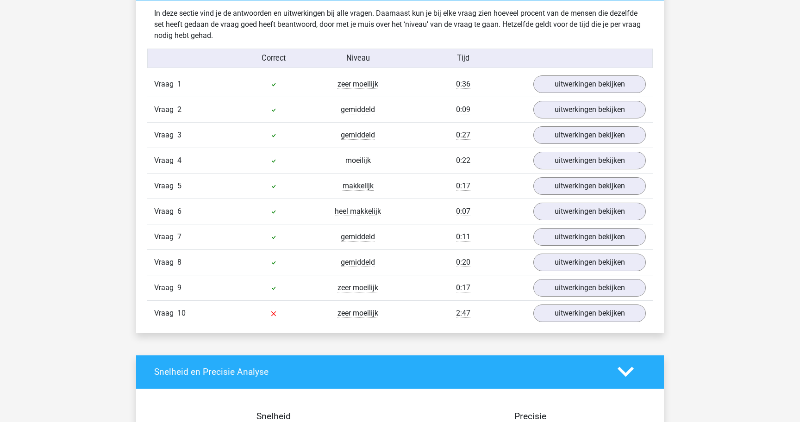
scroll to position [873, 0]
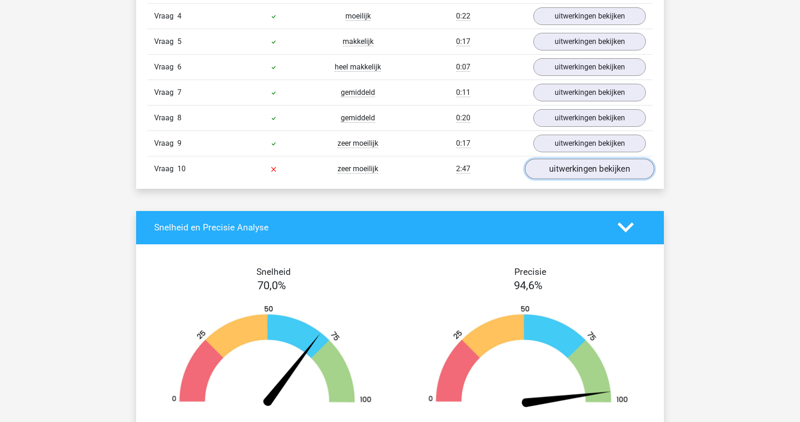
click at [552, 168] on link "uitwerkingen bekijken" at bounding box center [589, 169] width 129 height 20
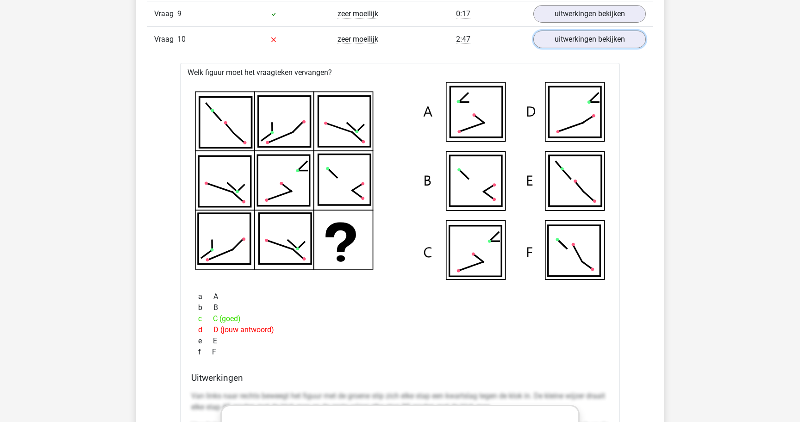
scroll to position [960, 0]
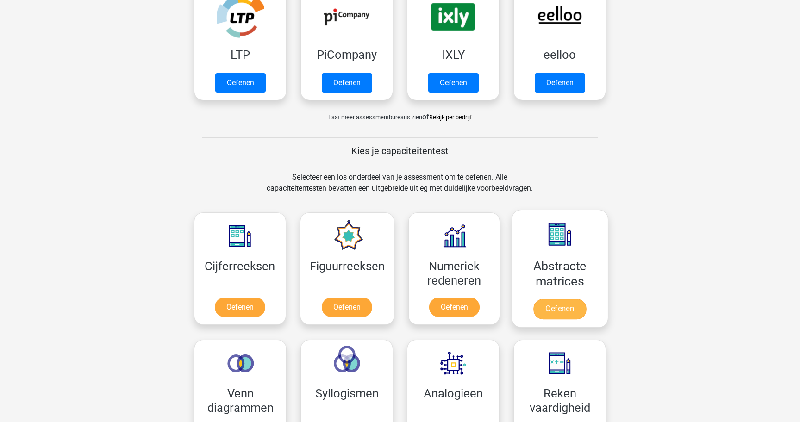
scroll to position [223, 0]
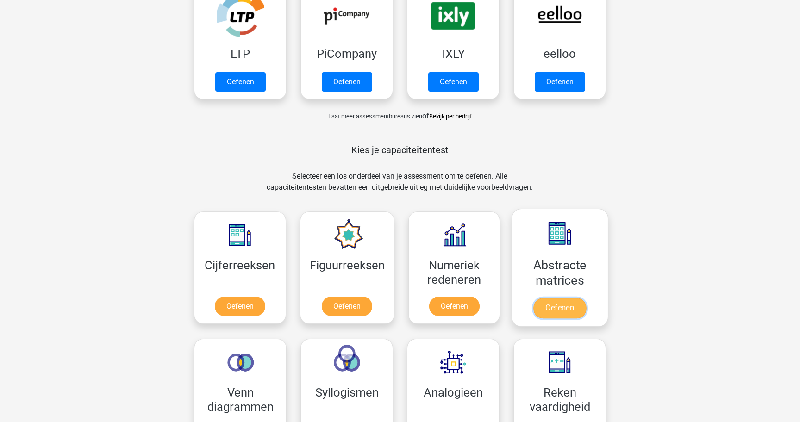
click at [564, 306] on link "Oefenen" at bounding box center [559, 308] width 53 height 20
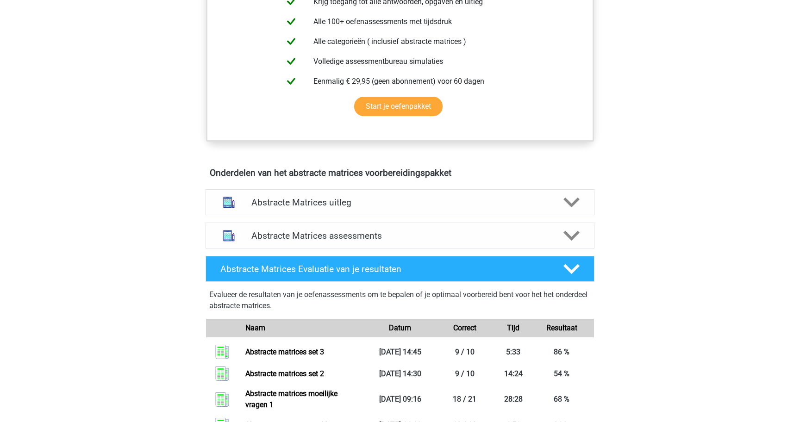
scroll to position [405, 0]
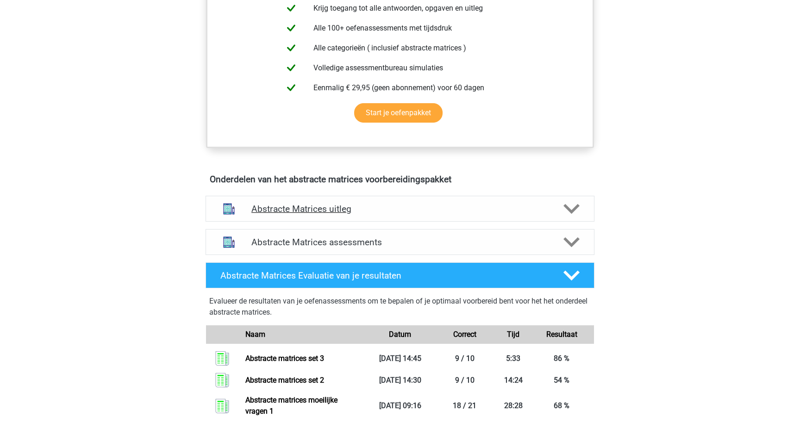
click at [523, 204] on h4 "Abstracte Matrices uitleg" at bounding box center [399, 209] width 297 height 11
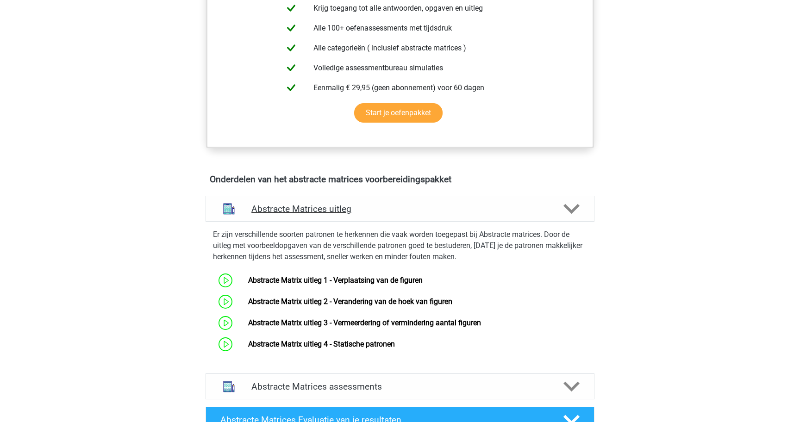
click at [523, 204] on h4 "Abstracte Matrices uitleg" at bounding box center [399, 209] width 297 height 11
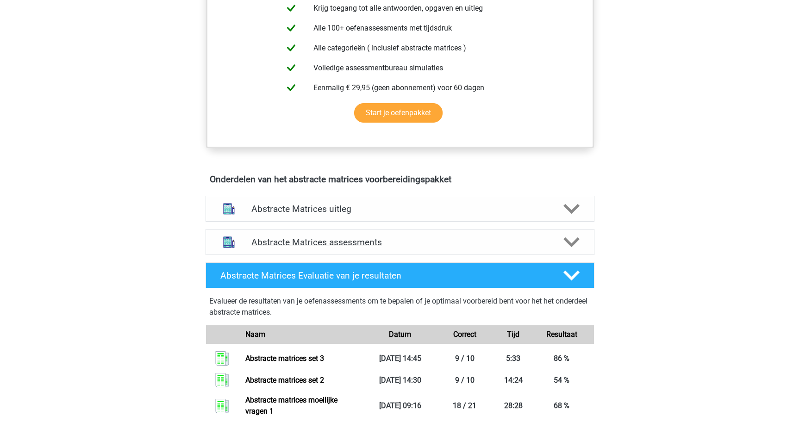
click at [502, 239] on h4 "Abstracte Matrices assessments" at bounding box center [399, 242] width 297 height 11
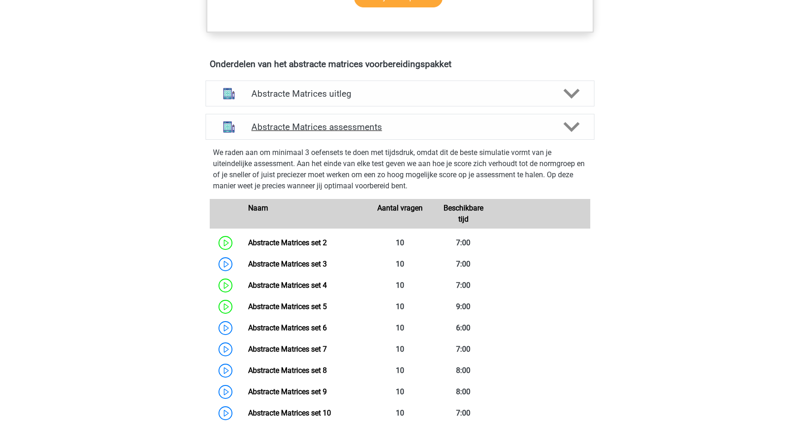
scroll to position [549, 0]
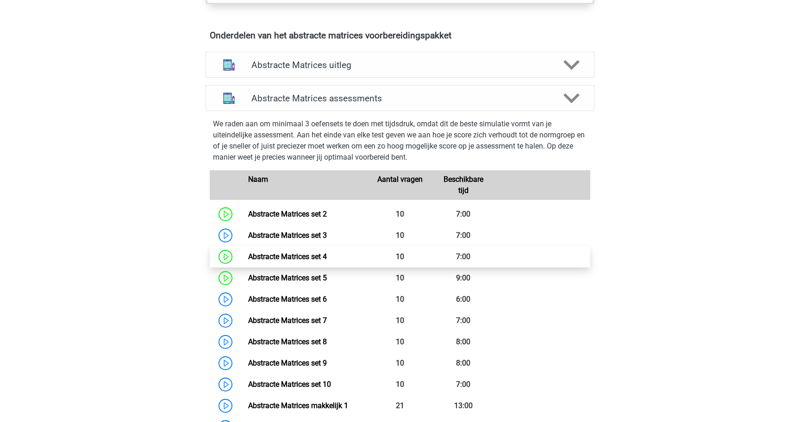
click at [248, 256] on link "Abstracte Matrices set 4" at bounding box center [287, 256] width 79 height 9
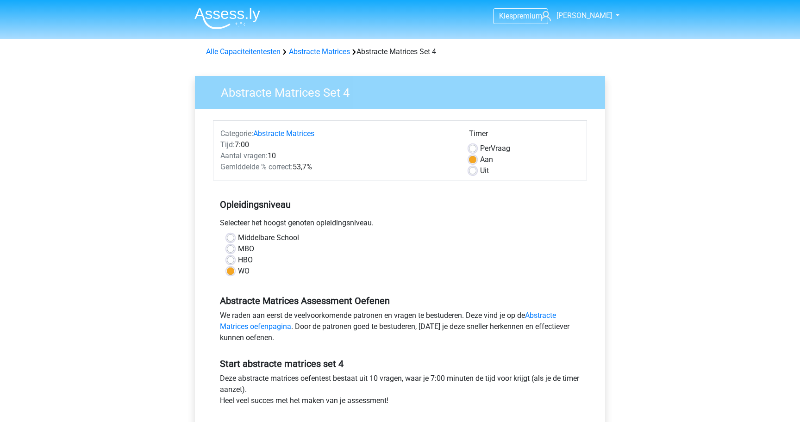
scroll to position [2, 0]
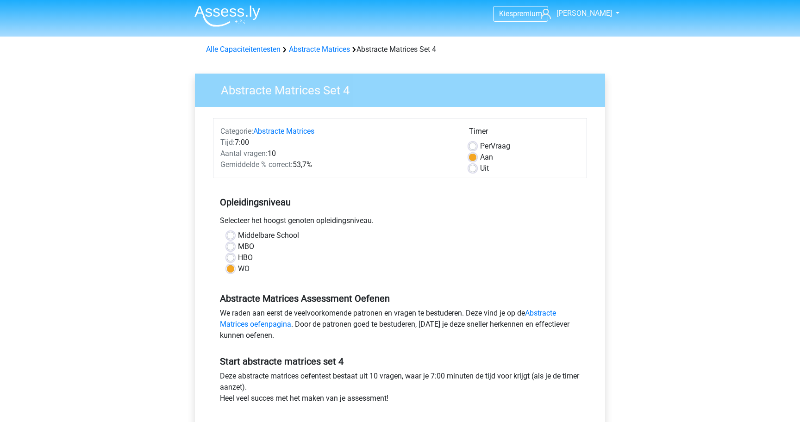
click at [480, 149] on label "Per Vraag" at bounding box center [495, 146] width 30 height 11
click at [475, 149] on input "Per Vraag" at bounding box center [472, 145] width 7 height 9
radio input "true"
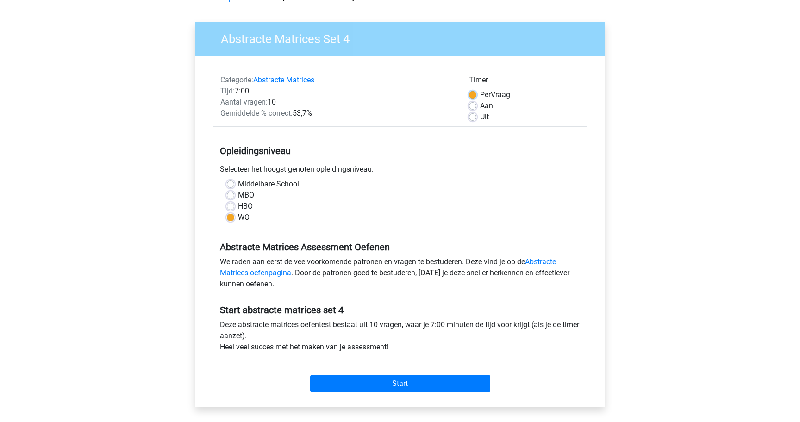
scroll to position [68, 0]
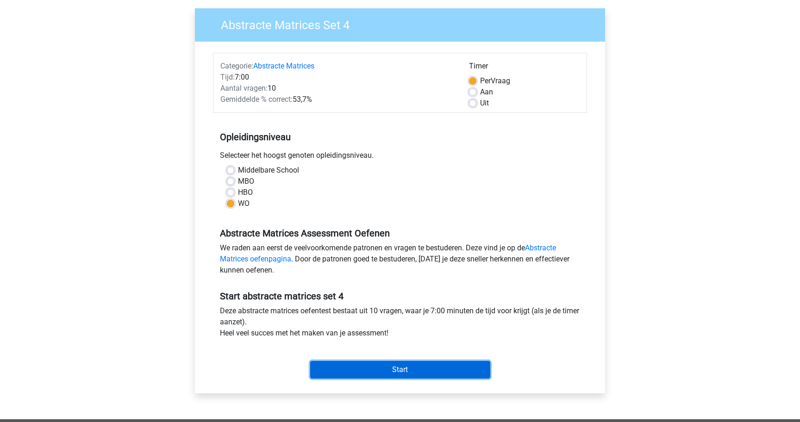
click at [424, 364] on input "Start" at bounding box center [400, 370] width 180 height 18
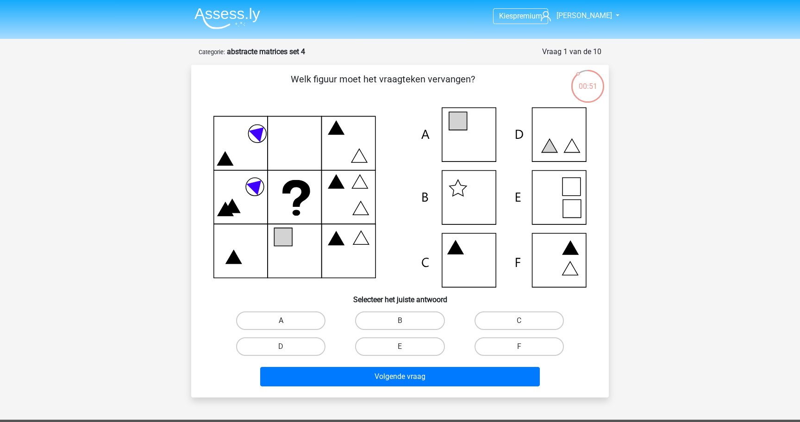
click at [301, 327] on label "A" at bounding box center [280, 321] width 89 height 19
click at [287, 327] on input "A" at bounding box center [284, 324] width 6 height 6
radio input "true"
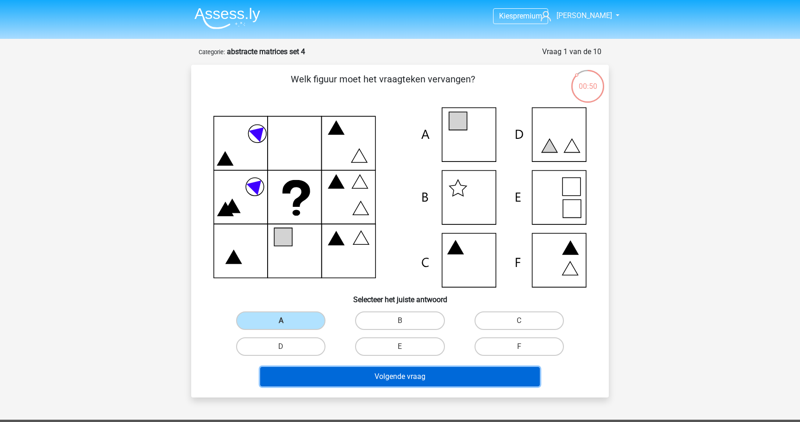
click at [350, 379] on button "Volgende vraag" at bounding box center [400, 376] width 280 height 19
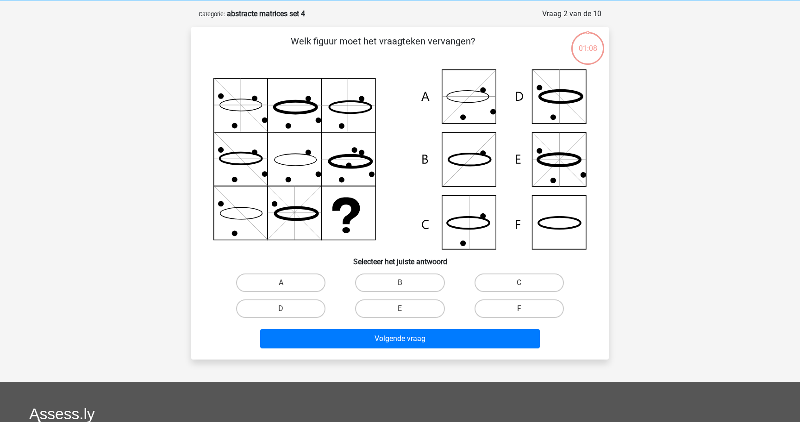
scroll to position [46, 0]
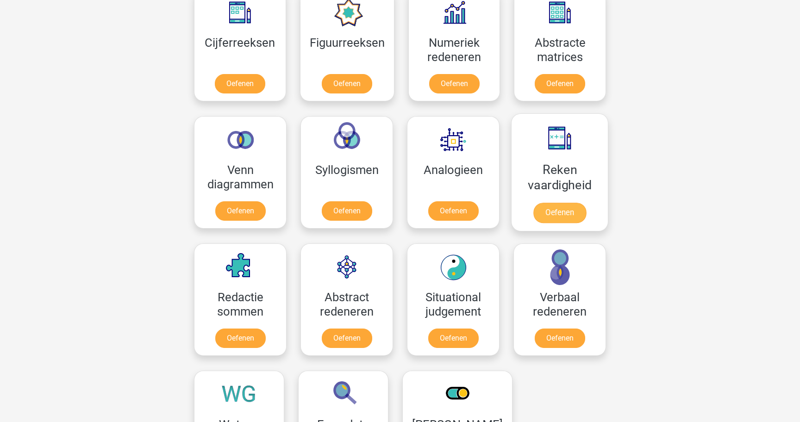
scroll to position [435, 0]
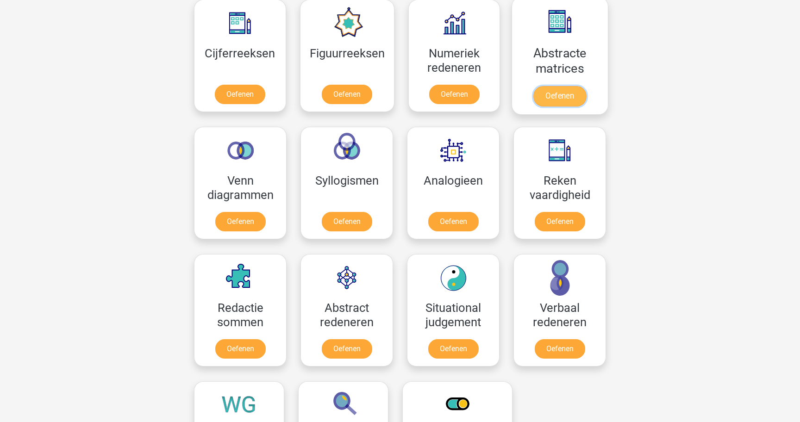
click at [567, 95] on link "Oefenen" at bounding box center [559, 96] width 53 height 20
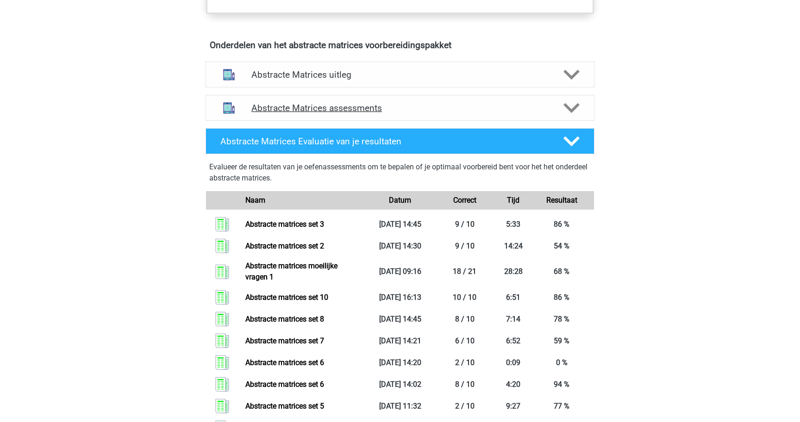
click at [540, 105] on h4 "Abstracte Matrices assessments" at bounding box center [399, 108] width 297 height 11
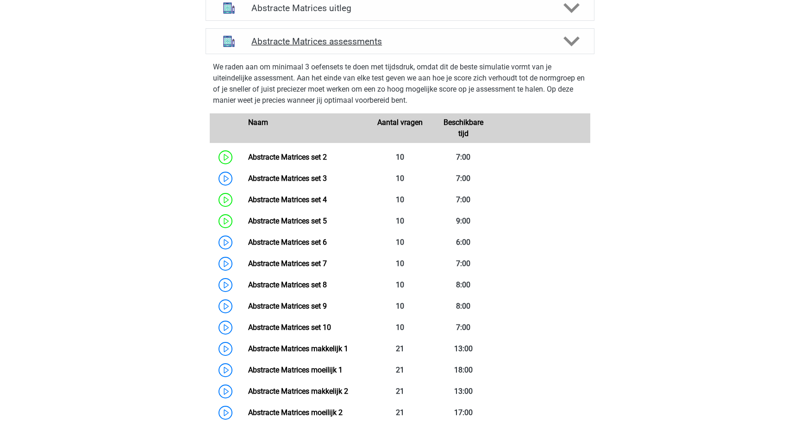
scroll to position [672, 0]
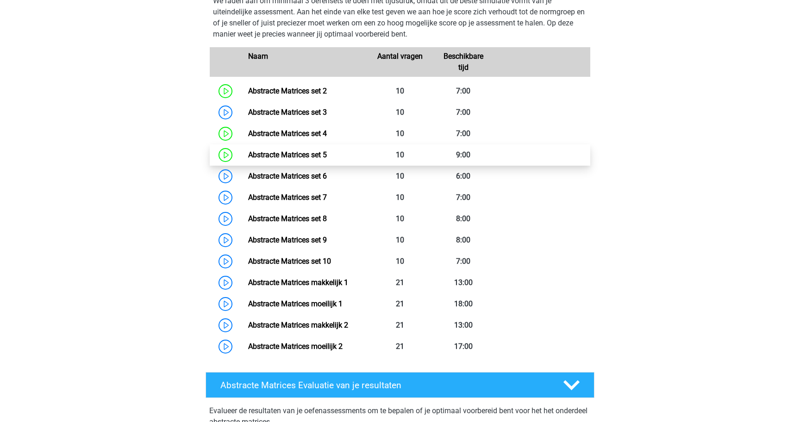
click at [248, 159] on link "Abstracte Matrices set 5" at bounding box center [287, 154] width 79 height 9
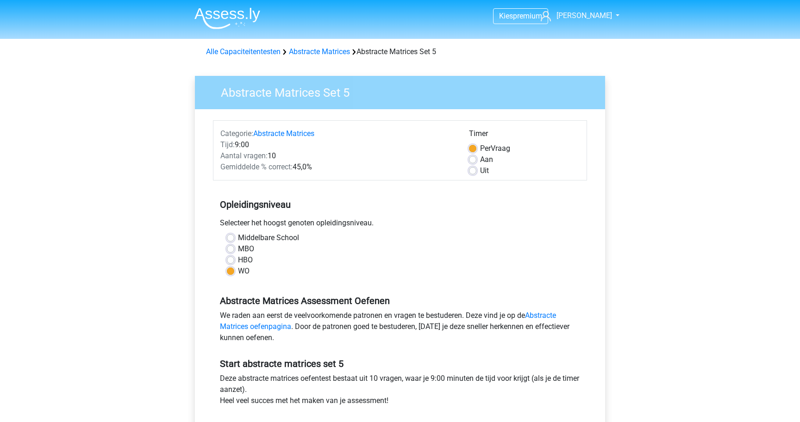
scroll to position [20, 0]
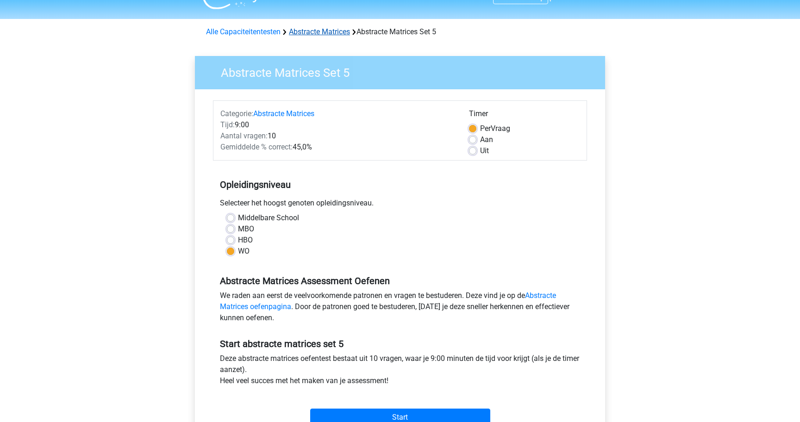
click at [306, 36] on link "Abstracte Matrices" at bounding box center [319, 31] width 61 height 9
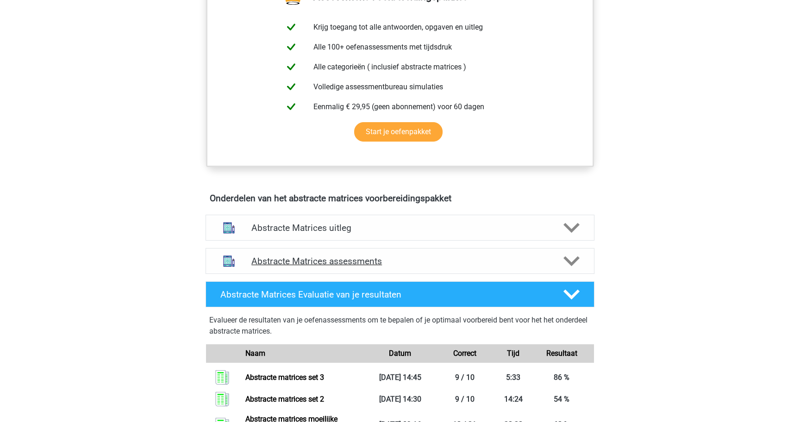
click at [344, 262] on h4 "Abstracte Matrices assessments" at bounding box center [399, 261] width 297 height 11
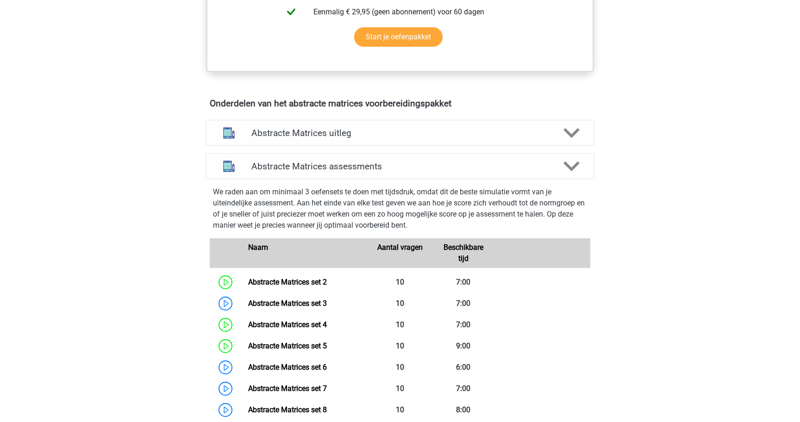
scroll to position [505, 0]
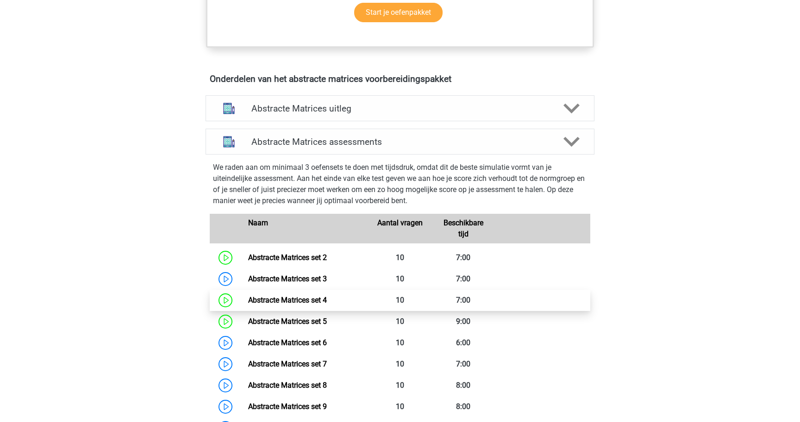
click at [271, 301] on link "Abstracte Matrices set 4" at bounding box center [287, 300] width 79 height 9
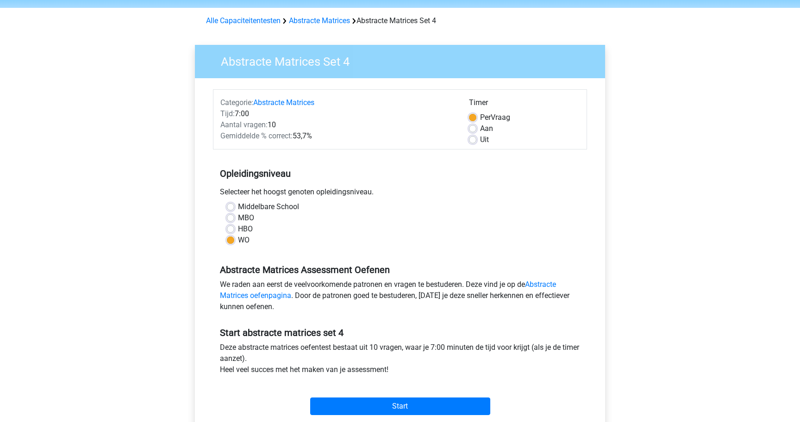
scroll to position [57, 0]
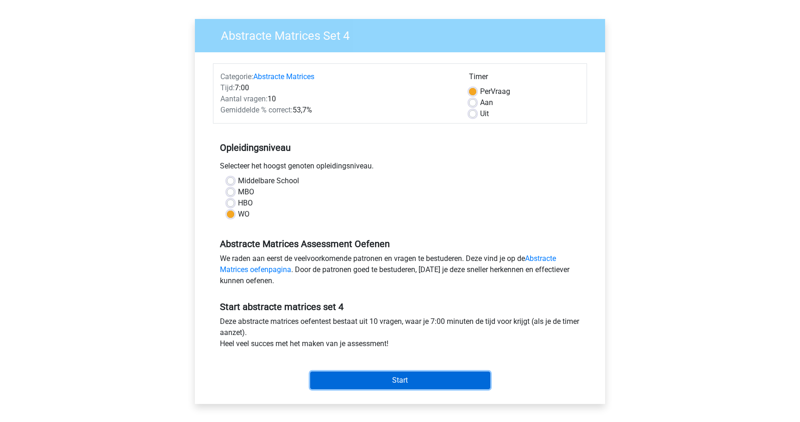
click at [423, 387] on input "Start" at bounding box center [400, 381] width 180 height 18
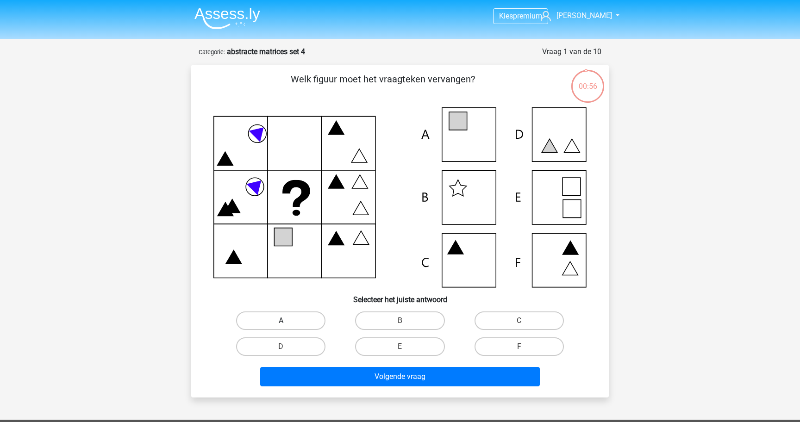
click at [305, 323] on label "A" at bounding box center [280, 321] width 89 height 19
click at [287, 323] on input "A" at bounding box center [284, 324] width 6 height 6
radio input "true"
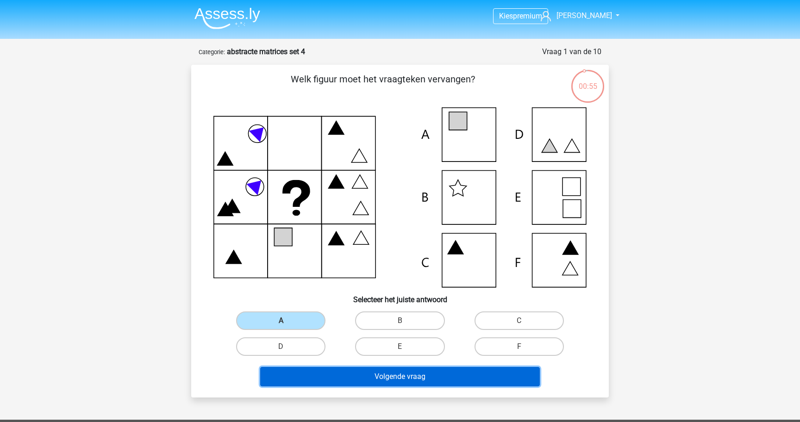
click at [359, 370] on button "Volgende vraag" at bounding box center [400, 376] width 280 height 19
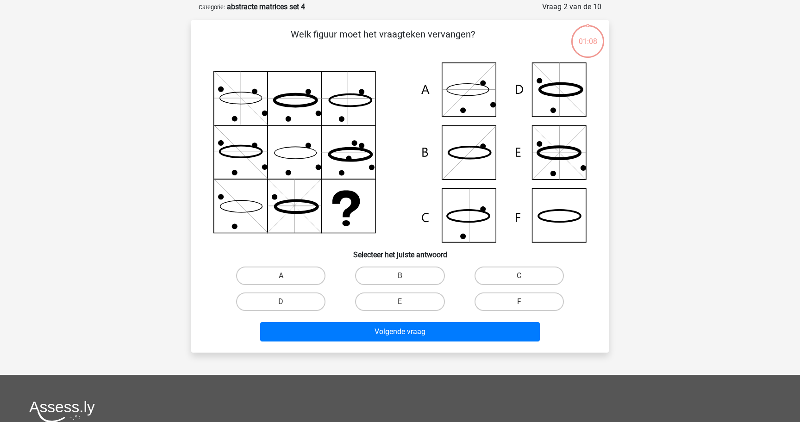
scroll to position [46, 0]
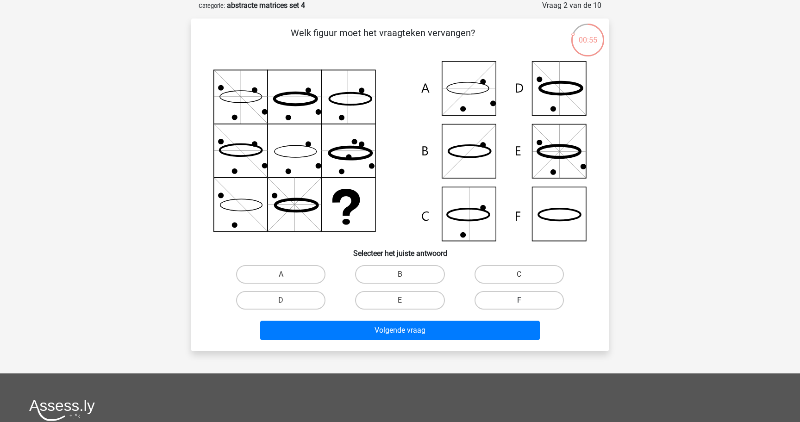
click at [505, 299] on label "F" at bounding box center [519, 300] width 89 height 19
click at [519, 301] on input "F" at bounding box center [522, 304] width 6 height 6
radio input "true"
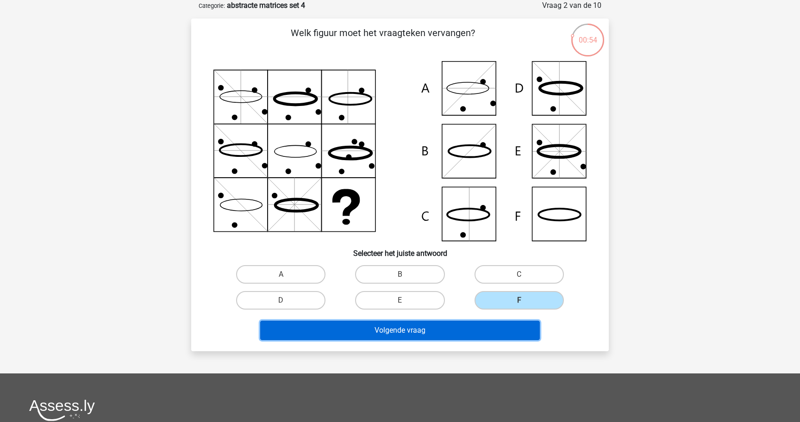
click at [488, 327] on button "Volgende vraag" at bounding box center [400, 330] width 280 height 19
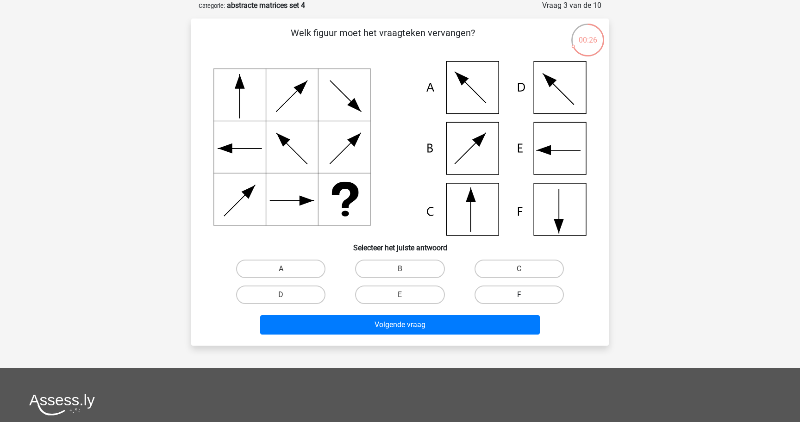
click at [502, 302] on label "F" at bounding box center [519, 295] width 89 height 19
click at [519, 301] on input "F" at bounding box center [522, 298] width 6 height 6
radio input "true"
click at [498, 312] on div "Volgende vraag" at bounding box center [400, 323] width 388 height 31
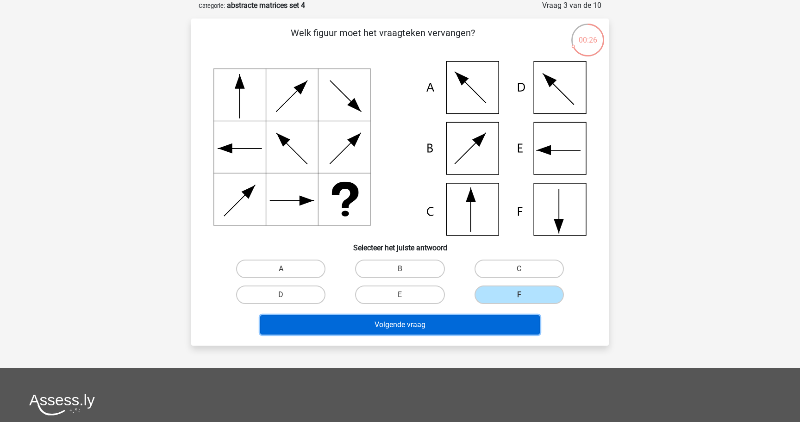
click at [496, 320] on button "Volgende vraag" at bounding box center [400, 324] width 280 height 19
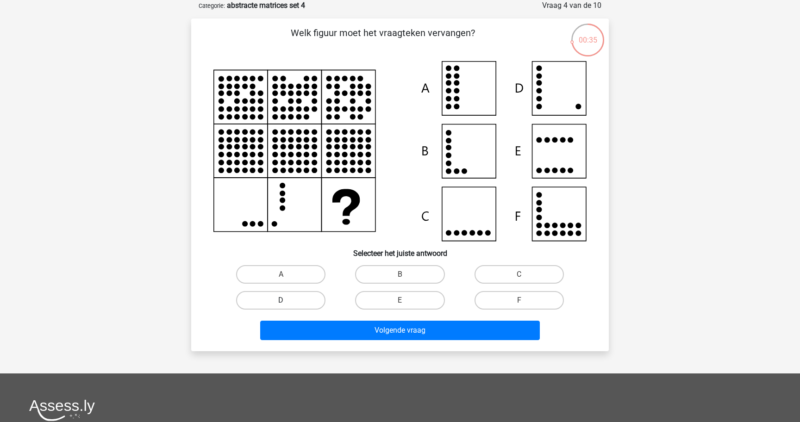
click at [322, 293] on div "D" at bounding box center [281, 300] width 112 height 19
click at [301, 294] on label "D" at bounding box center [280, 300] width 89 height 19
click at [287, 301] on input "D" at bounding box center [284, 304] width 6 height 6
radio input "true"
click at [315, 320] on div "Volgende vraag" at bounding box center [400, 328] width 388 height 31
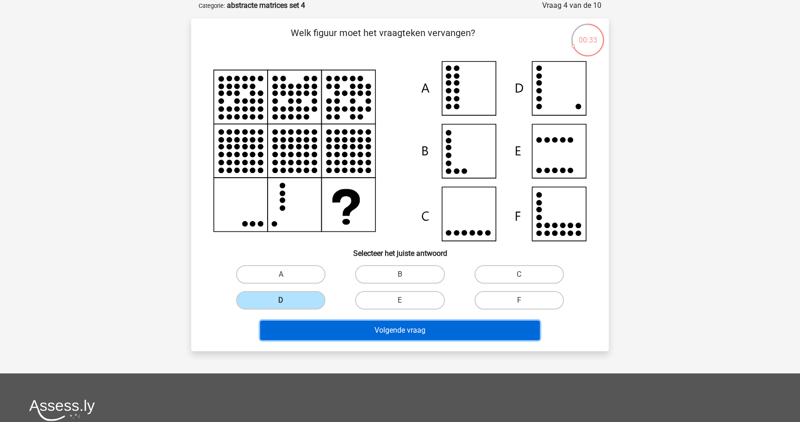
click at [319, 336] on button "Volgende vraag" at bounding box center [400, 330] width 280 height 19
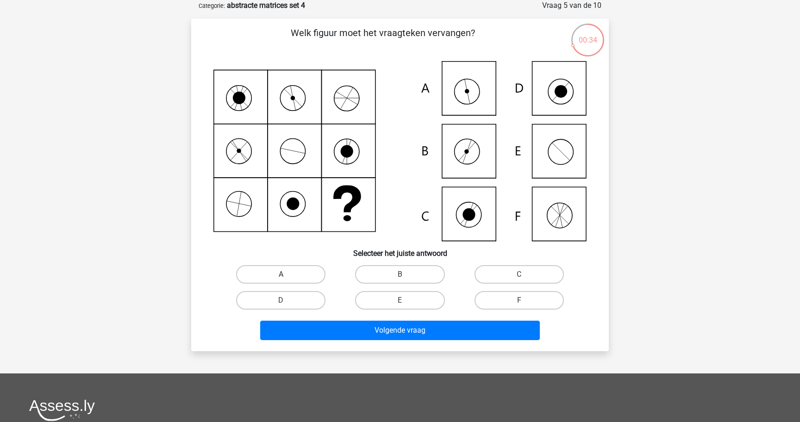
click at [312, 276] on label "A" at bounding box center [280, 274] width 89 height 19
click at [287, 276] on input "A" at bounding box center [284, 278] width 6 height 6
radio input "true"
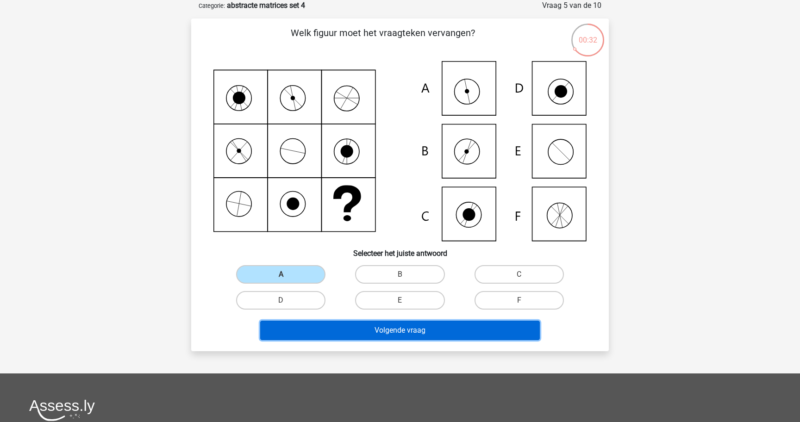
click at [323, 335] on button "Volgende vraag" at bounding box center [400, 330] width 280 height 19
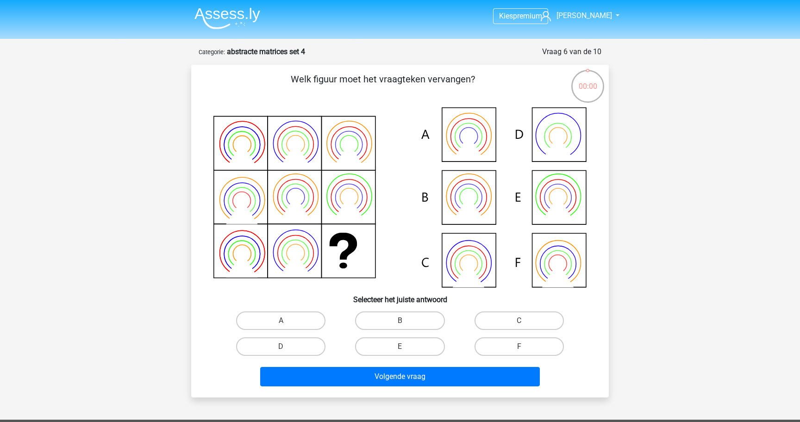
scroll to position [46, 0]
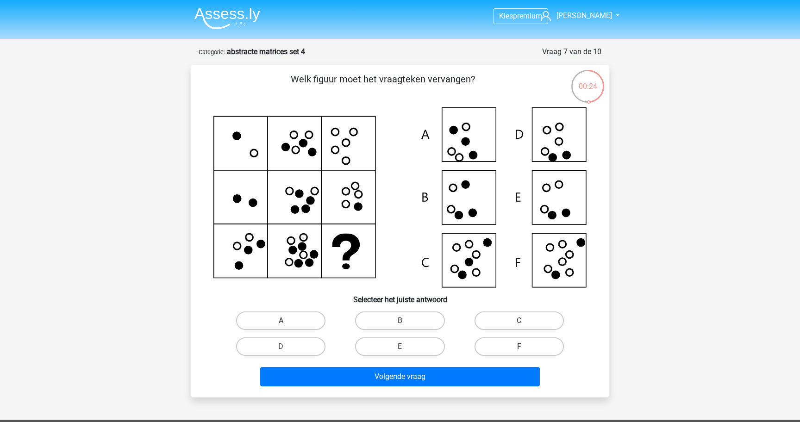
click at [530, 348] on label "F" at bounding box center [519, 347] width 89 height 19
click at [525, 348] on input "F" at bounding box center [522, 350] width 6 height 6
radio input "true"
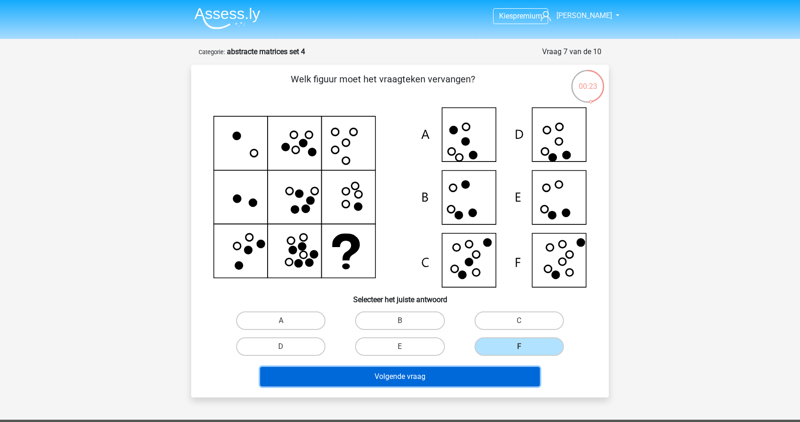
click at [496, 380] on button "Volgende vraag" at bounding box center [400, 376] width 280 height 19
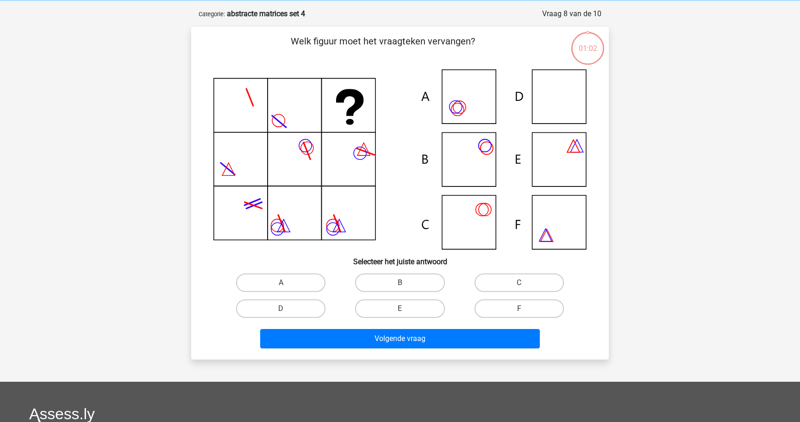
scroll to position [46, 0]
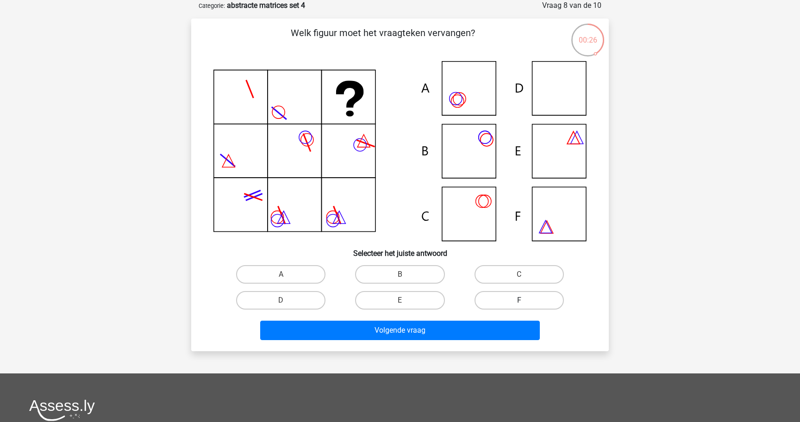
click at [502, 296] on label "F" at bounding box center [519, 300] width 89 height 19
click at [519, 301] on input "F" at bounding box center [522, 304] width 6 height 6
radio input "true"
click at [489, 343] on div "Volgende vraag" at bounding box center [399, 332] width 357 height 23
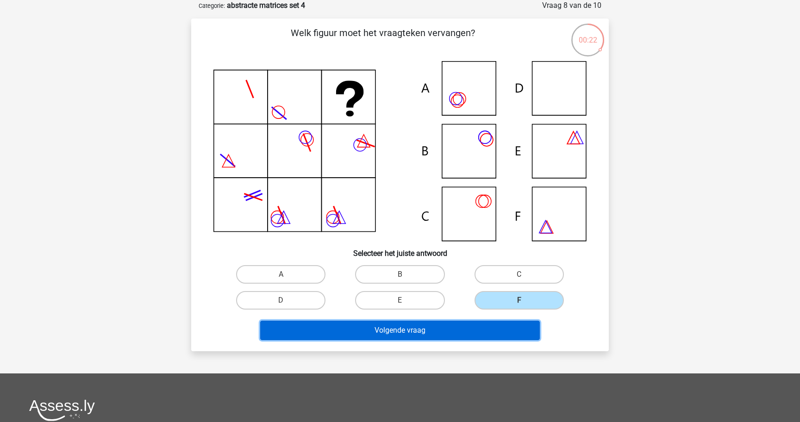
click at [495, 328] on button "Volgende vraag" at bounding box center [400, 330] width 280 height 19
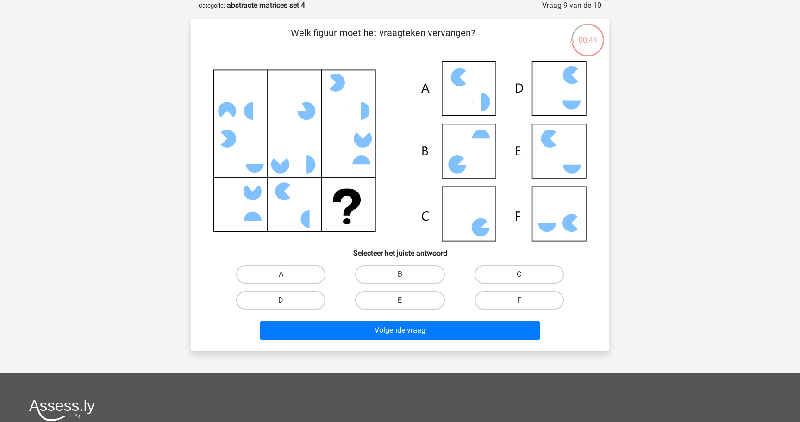
click at [493, 282] on label "C" at bounding box center [519, 274] width 89 height 19
click at [519, 281] on input "C" at bounding box center [522, 278] width 6 height 6
radio input "true"
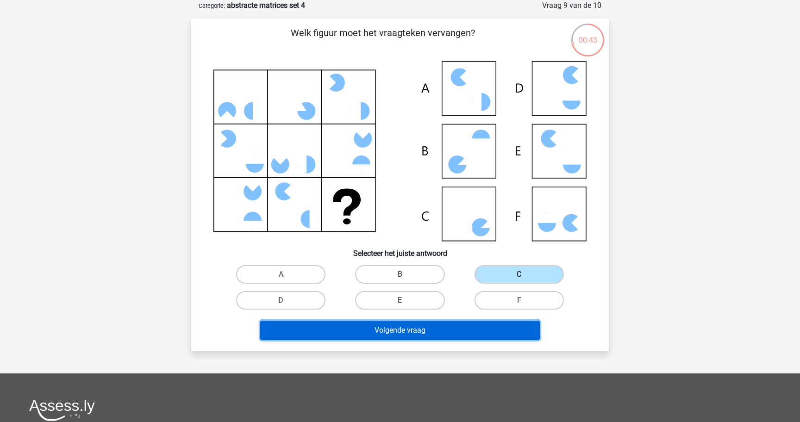
click at [481, 332] on button "Volgende vraag" at bounding box center [400, 330] width 280 height 19
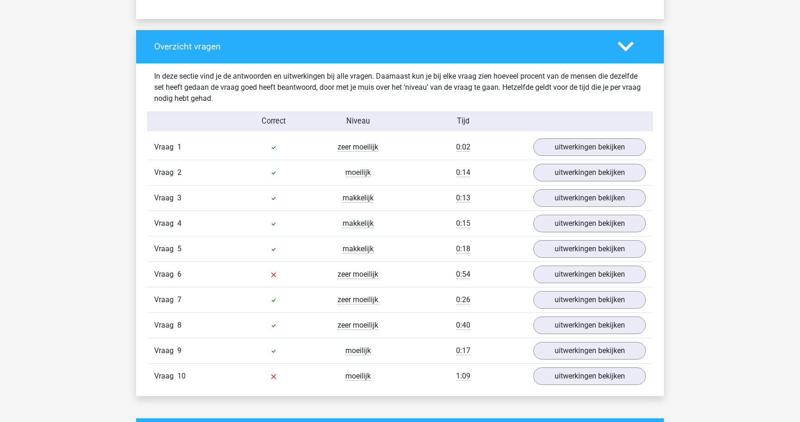
scroll to position [670, 0]
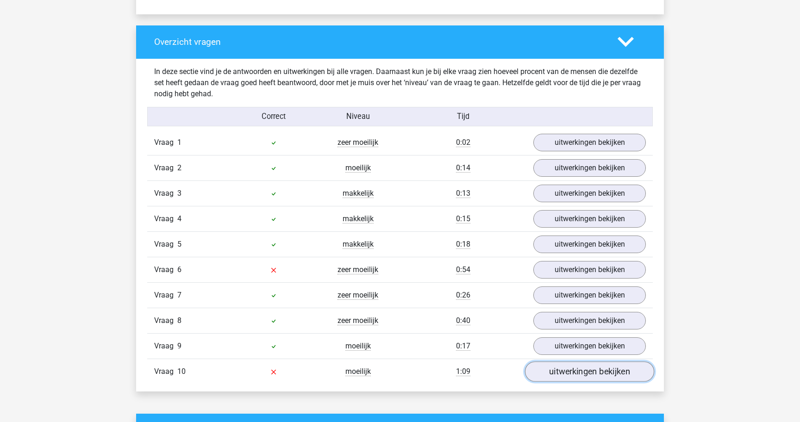
click at [605, 372] on link "uitwerkingen bekijken" at bounding box center [589, 372] width 129 height 20
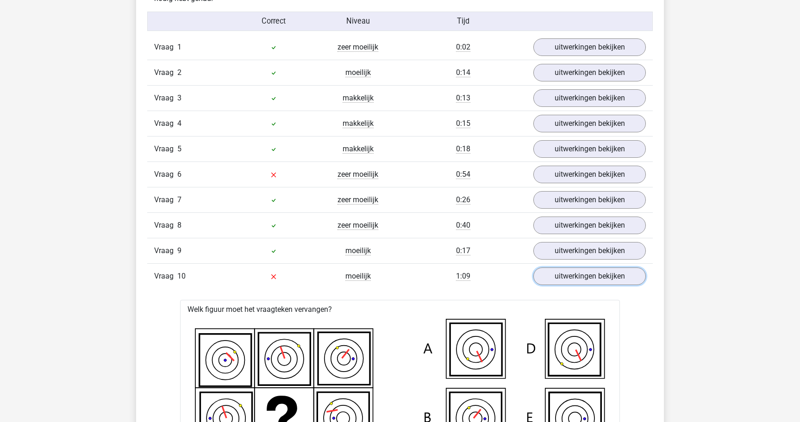
scroll to position [699, 0]
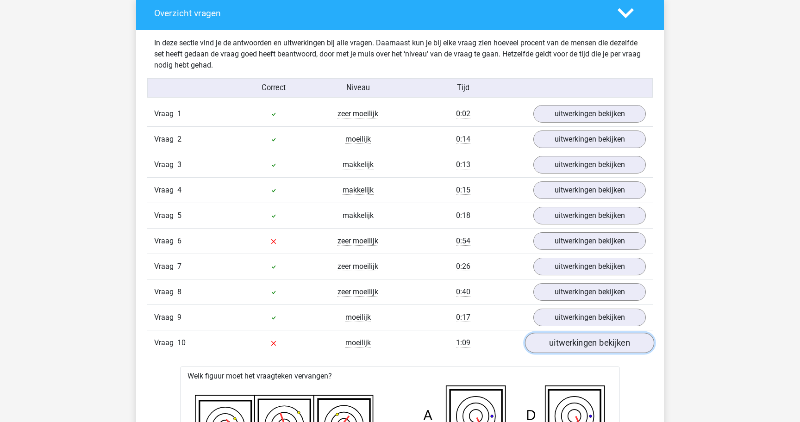
click at [551, 338] on link "uitwerkingen bekijken" at bounding box center [589, 343] width 129 height 20
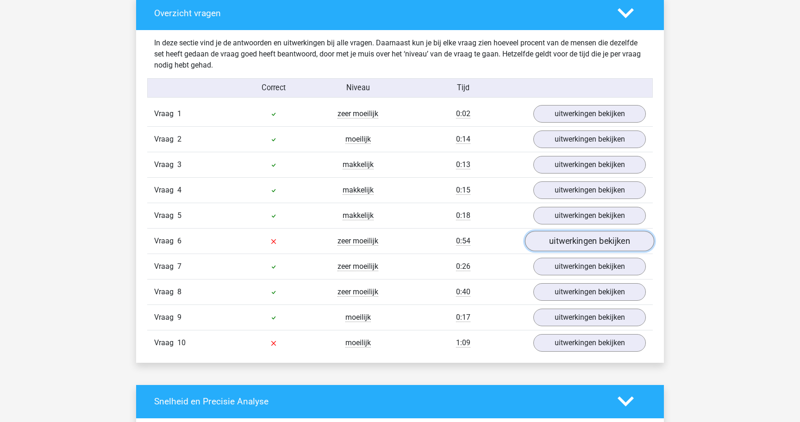
click at [557, 245] on link "uitwerkingen bekijken" at bounding box center [589, 241] width 129 height 20
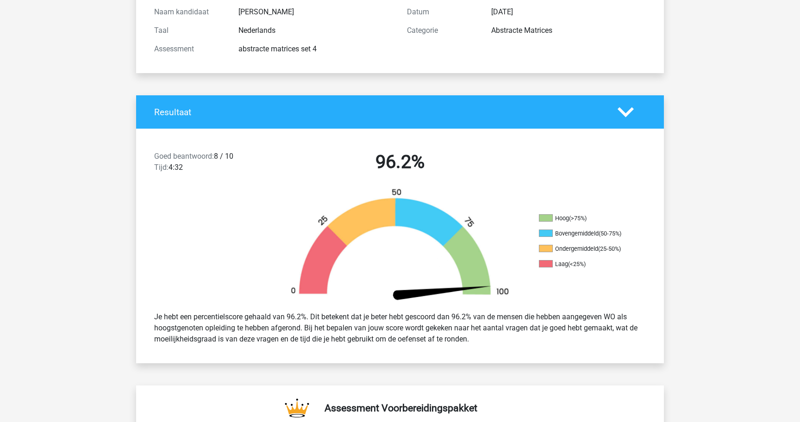
scroll to position [0, 0]
